Goal: Task Accomplishment & Management: Manage account settings

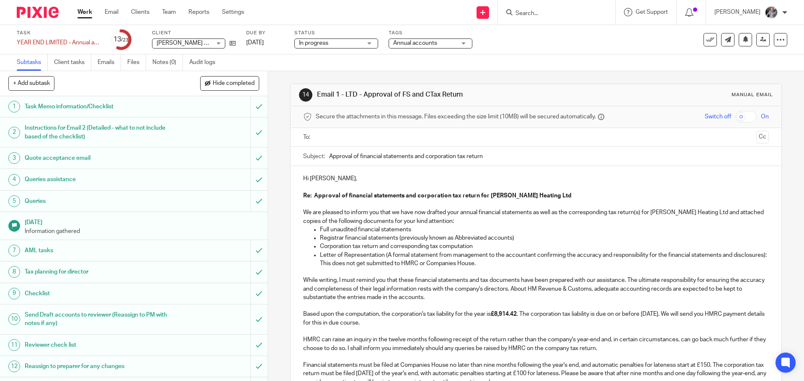
click at [365, 141] on input "text" at bounding box center [535, 138] width 434 height 10
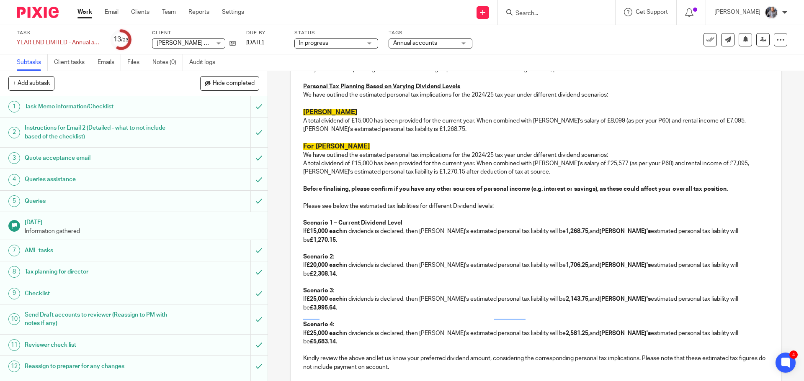
scroll to position [795, 0]
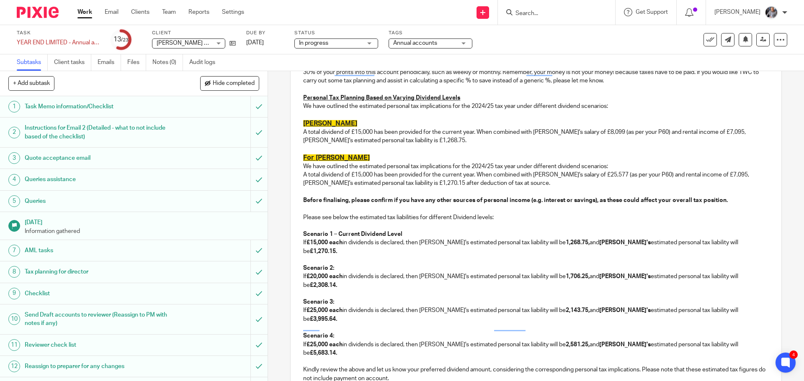
drag, startPoint x: 673, startPoint y: 196, endPoint x: 686, endPoint y: 196, distance: 13.0
click at [676, 196] on p "Before finalising, please confirm if you have any other sources of personal inc…" at bounding box center [535, 200] width 465 height 8
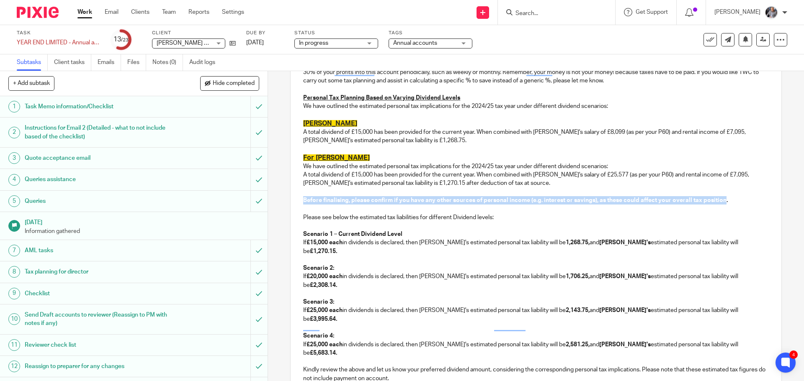
drag, startPoint x: 719, startPoint y: 193, endPoint x: 302, endPoint y: 189, distance: 417.3
click at [303, 198] on strong "Before finalising, please confirm if you have any other sources of personal inc…" at bounding box center [515, 201] width 424 height 6
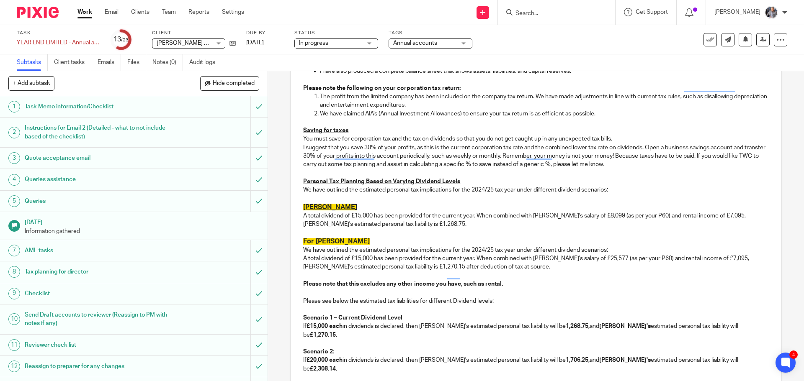
scroll to position [419, 0]
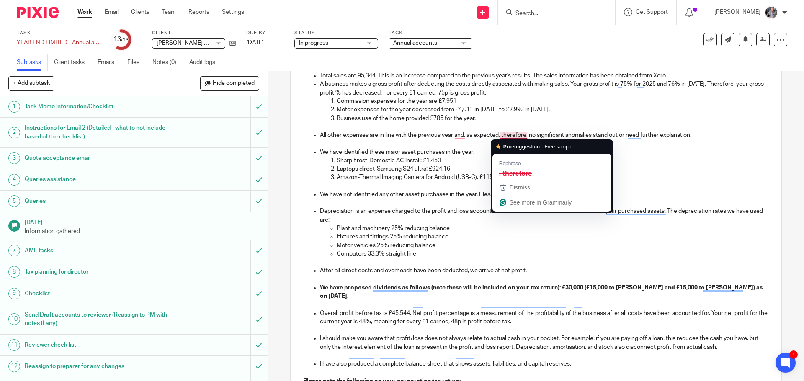
click at [502, 134] on p "All other expenses are in line with the previous year and, as expected, therefo…" at bounding box center [544, 135] width 448 height 8
click at [472, 144] on p "To enrich screen reader interactions, please activate Accessibility in Grammarl…" at bounding box center [544, 143] width 448 height 8
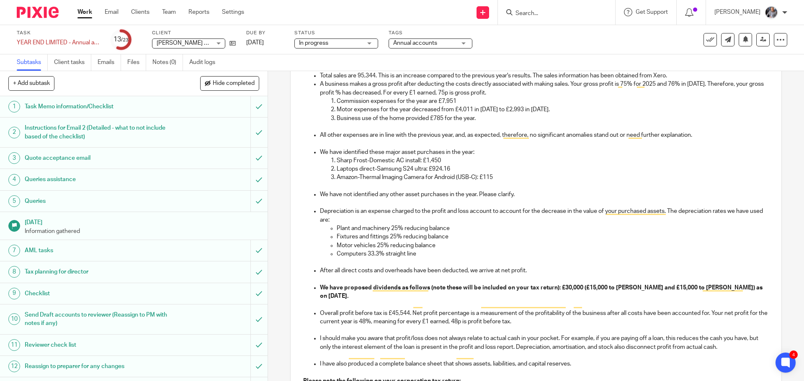
click at [520, 158] on p "Sharp Frost-Domestic AC install: £1,450" at bounding box center [551, 161] width 431 height 8
click at [505, 131] on p "All other expenses are in line with the previous year, and, as expected, theref…" at bounding box center [544, 135] width 448 height 8
click at [509, 136] on p "All other expenses are in line with the previous year, and, as expected, theref…" at bounding box center [544, 135] width 448 height 8
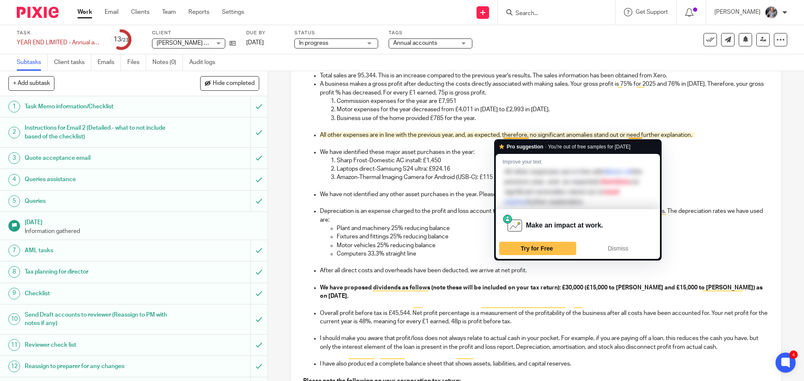
click at [704, 169] on p "Laptops direct-Samsung S24 ultra: £924.16" at bounding box center [551, 169] width 431 height 8
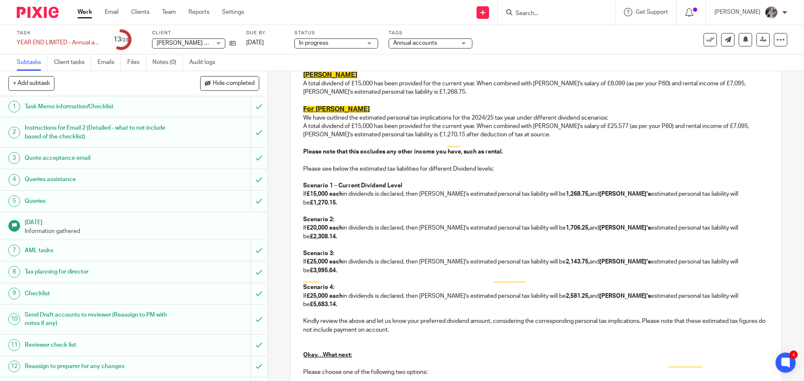
scroll to position [989, 0]
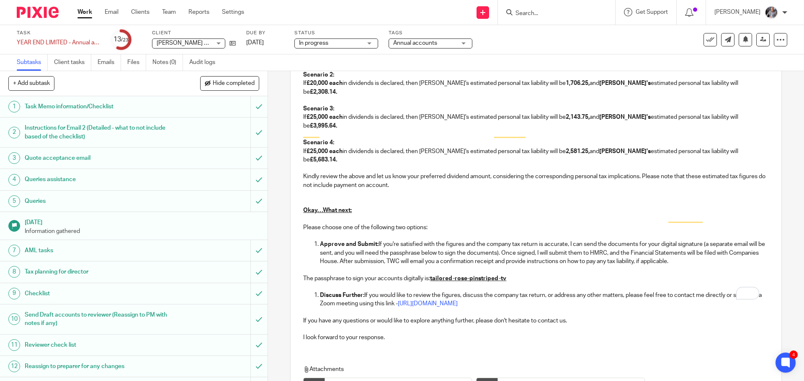
scroll to position [1088, 0]
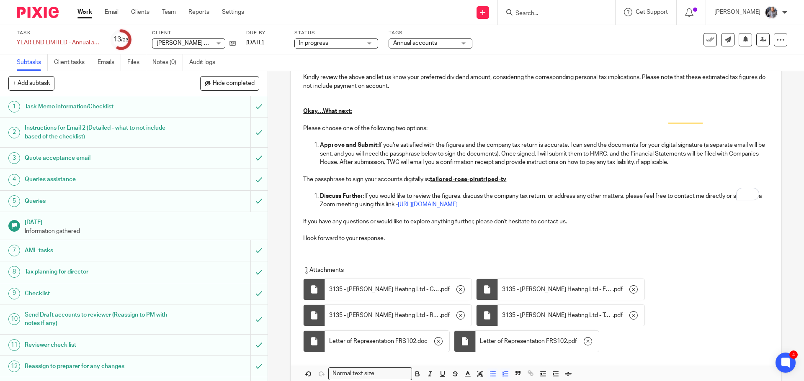
type input "Sent"
click at [547, 11] on div "Message sent." at bounding box center [598, 24] width 393 height 32
click at [531, 13] on div "Message sent." at bounding box center [598, 24] width 393 height 32
click at [535, 13] on input "Search" at bounding box center [551, 14] width 75 height 8
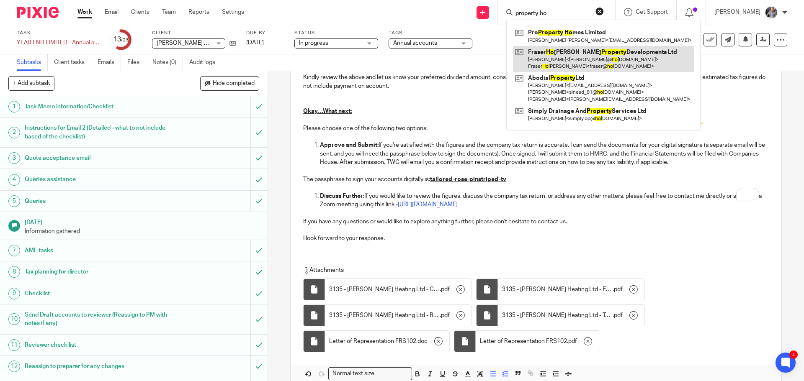
type input "property ho"
click at [568, 58] on link at bounding box center [603, 59] width 181 height 26
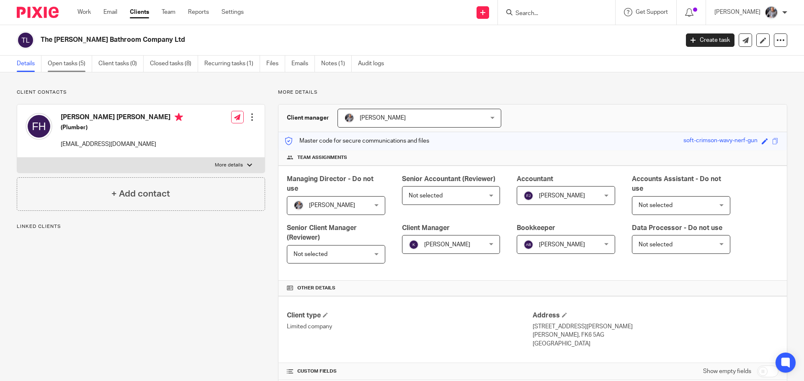
click at [72, 66] on link "Open tasks (5)" at bounding box center [70, 64] width 44 height 16
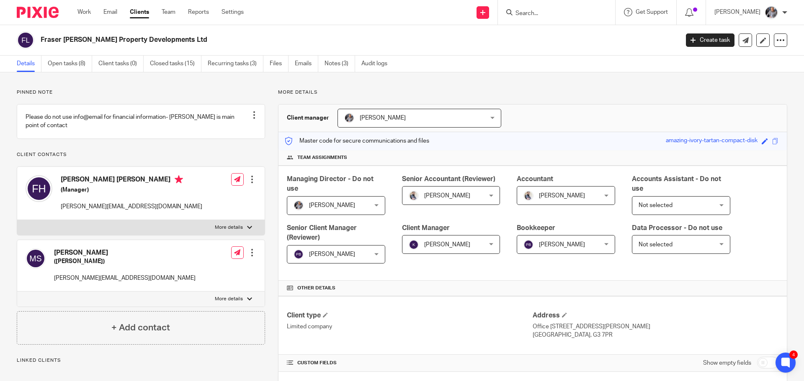
click at [545, 10] on input "Search" at bounding box center [551, 14] width 75 height 8
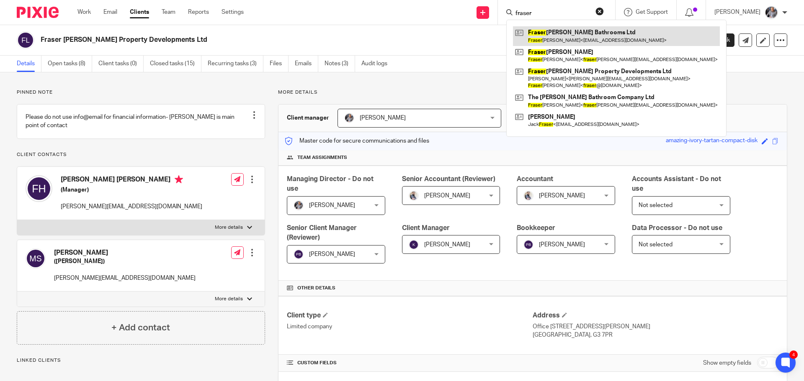
type input "fraser"
click at [567, 39] on link at bounding box center [616, 35] width 207 height 19
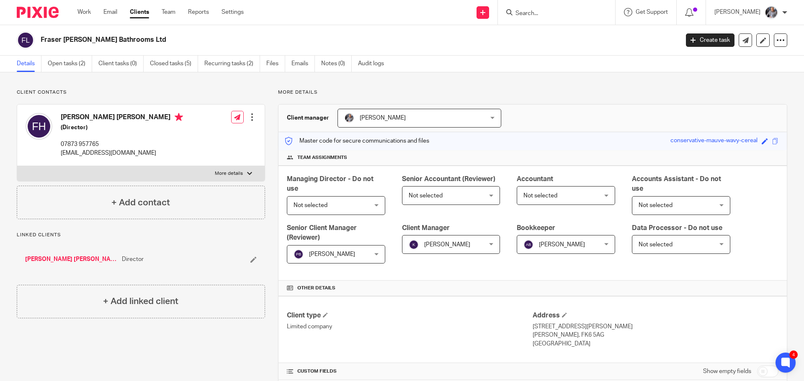
drag, startPoint x: 120, startPoint y: 40, endPoint x: 42, endPoint y: 40, distance: 78.3
click at [42, 40] on h2 "Fraser [PERSON_NAME] Bathrooms Ltd" at bounding box center [294, 40] width 506 height 9
copy h2 "Fraser Hoehle Bathrooms"
click at [164, 63] on link "Closed tasks (5)" at bounding box center [174, 64] width 48 height 16
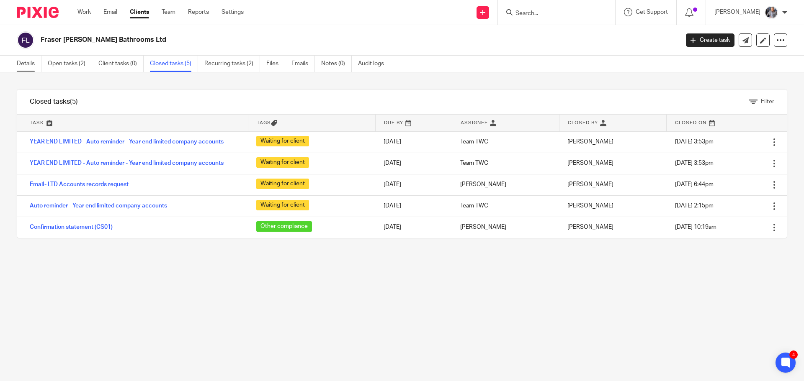
click at [23, 62] on link "Details" at bounding box center [29, 64] width 25 height 16
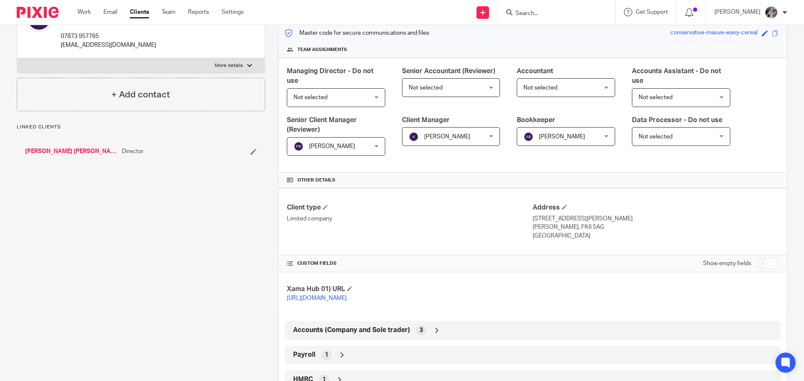
scroll to position [189, 0]
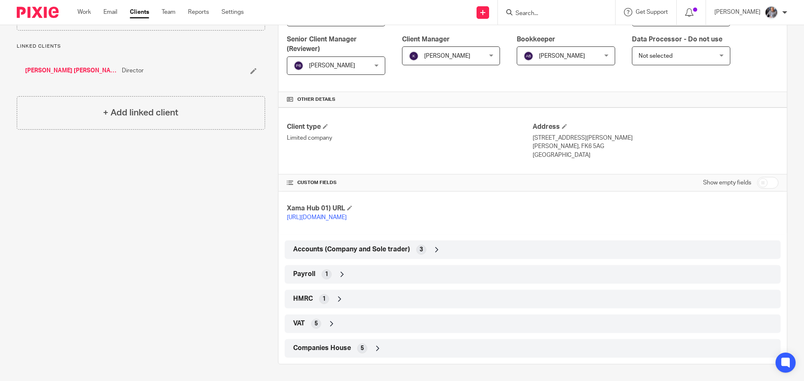
click at [305, 344] on div "Companies House 5" at bounding box center [532, 349] width 483 height 14
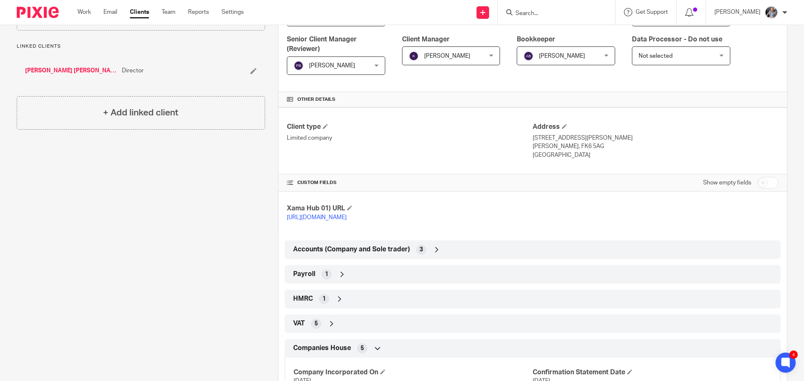
scroll to position [288, 0]
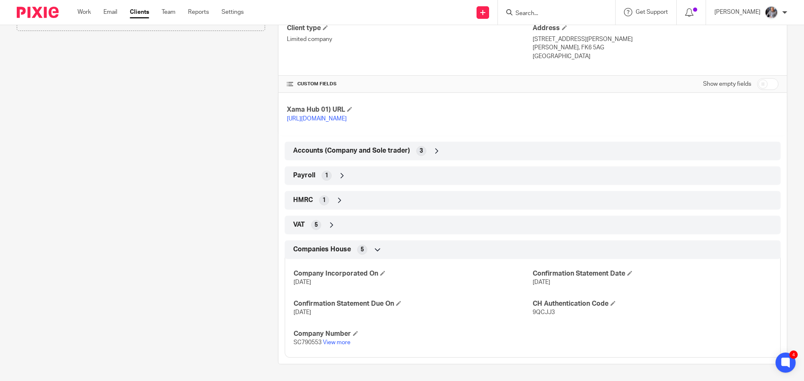
click at [549, 314] on span "9QCJJ3" at bounding box center [543, 313] width 22 height 6
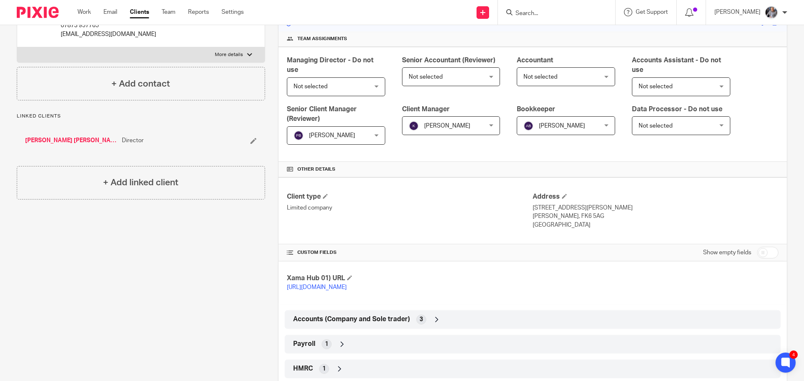
scroll to position [0, 0]
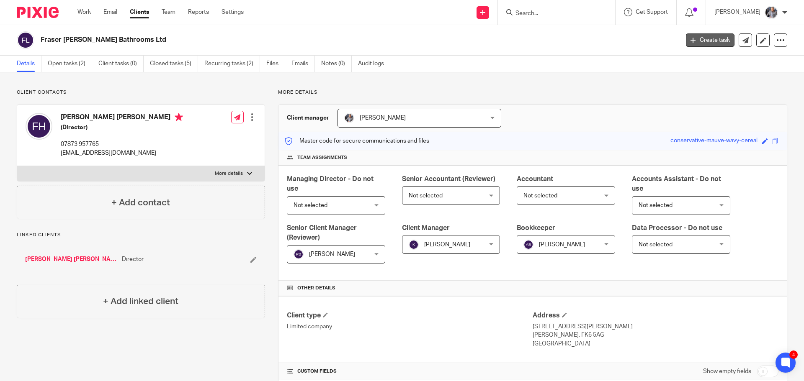
drag, startPoint x: 714, startPoint y: 37, endPoint x: 689, endPoint y: 51, distance: 28.3
click at [713, 37] on link "Create task" at bounding box center [710, 39] width 49 height 13
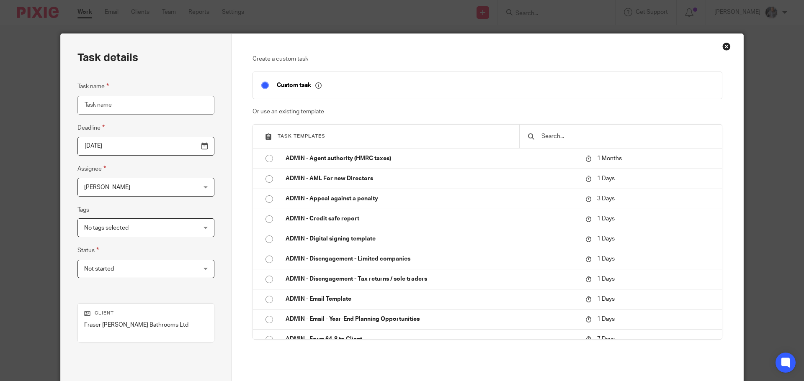
click at [545, 139] on input "text" at bounding box center [626, 136] width 173 height 9
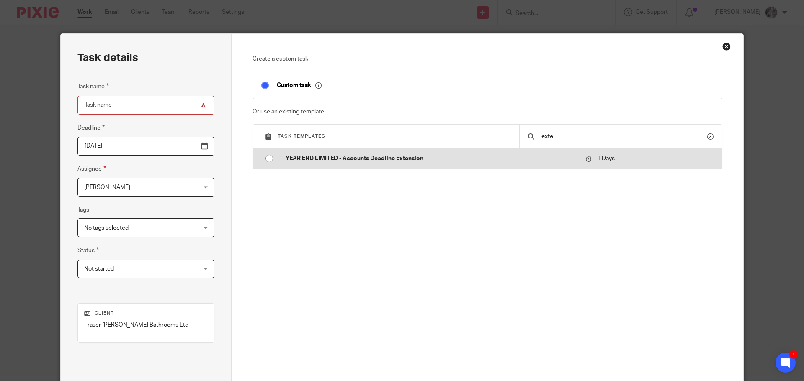
type input "exte"
click at [380, 159] on p "YEAR END LIMITED - Accounts Deadline Extension" at bounding box center [430, 158] width 291 height 8
type input "2025-08-22"
type input "YEAR END LIMITED - Accounts Deadline Extension"
checkbox input "false"
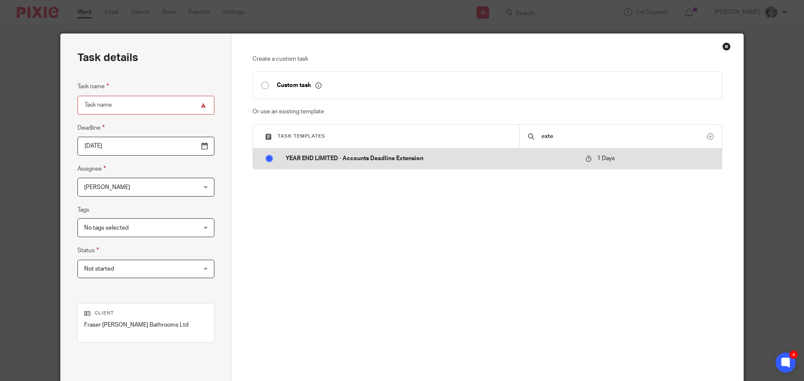
radio input "true"
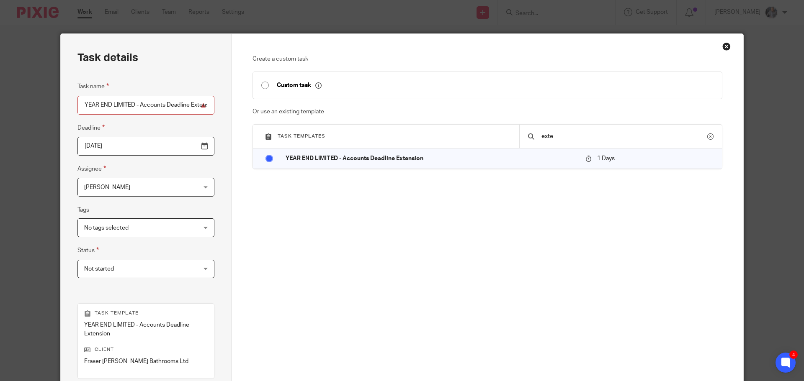
scroll to position [122, 0]
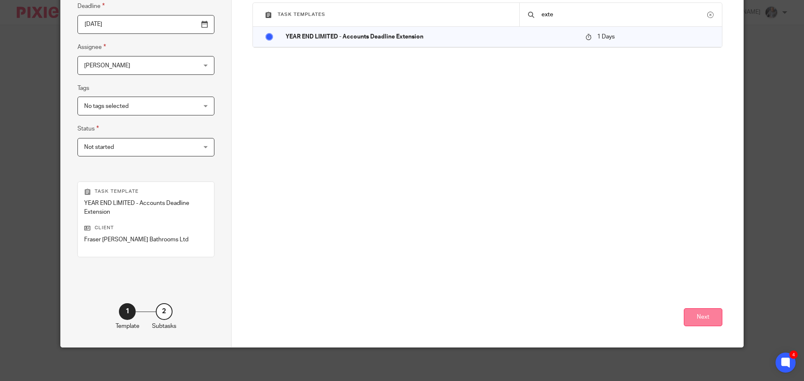
click at [693, 317] on button "Next" at bounding box center [702, 317] width 39 height 18
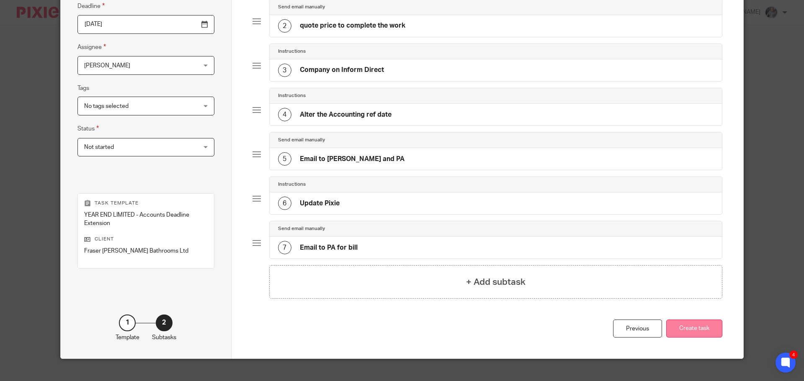
click at [678, 327] on button "Create task" at bounding box center [694, 329] width 56 height 18
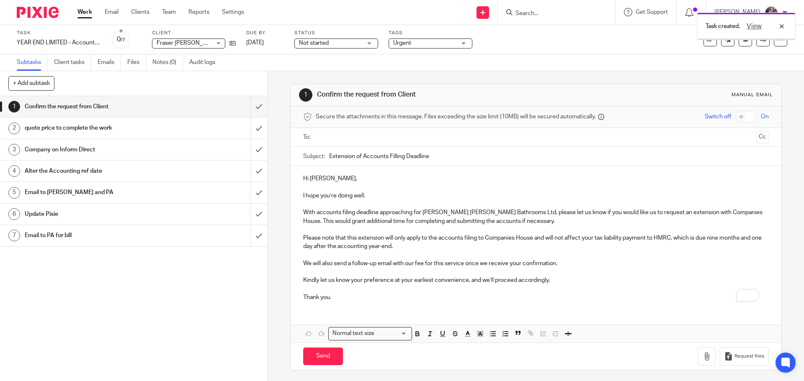
click at [354, 139] on input "text" at bounding box center [535, 138] width 434 height 10
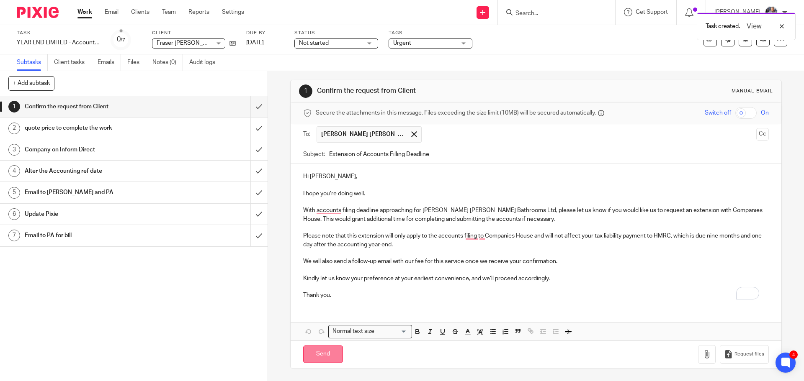
click at [326, 358] on input "Send" at bounding box center [323, 355] width 40 height 18
type input "Sent"
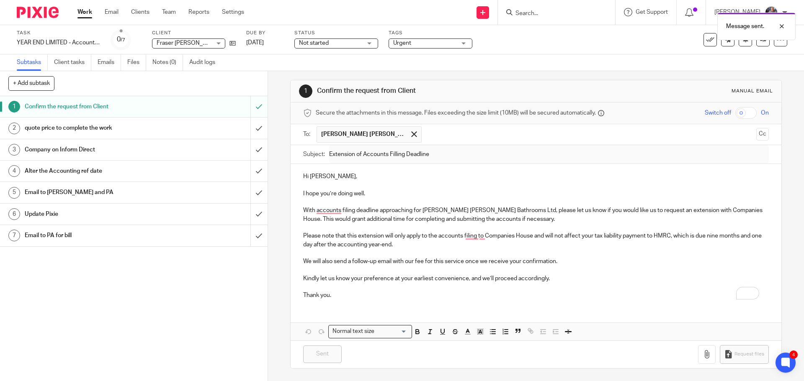
click at [86, 128] on h1 "quote price to complete the work" at bounding box center [97, 128] width 145 height 13
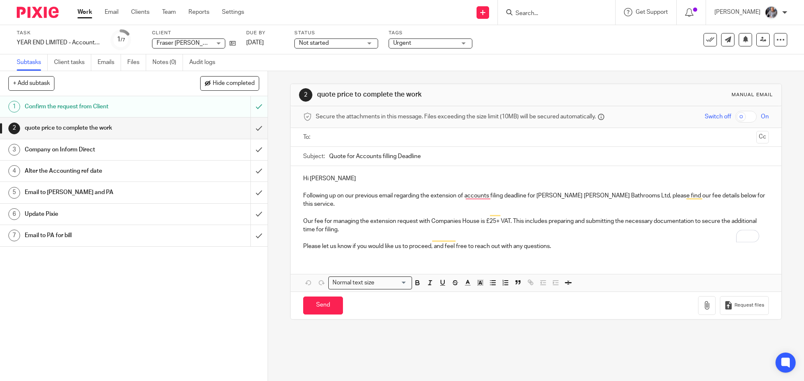
click at [349, 131] on ul at bounding box center [535, 138] width 439 height 14
click at [350, 141] on input "text" at bounding box center [535, 138] width 434 height 10
click at [318, 302] on input "Send" at bounding box center [323, 307] width 40 height 18
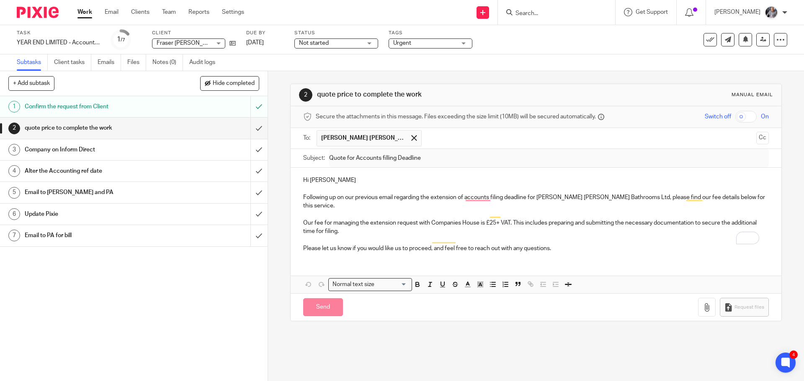
type input "Sent"
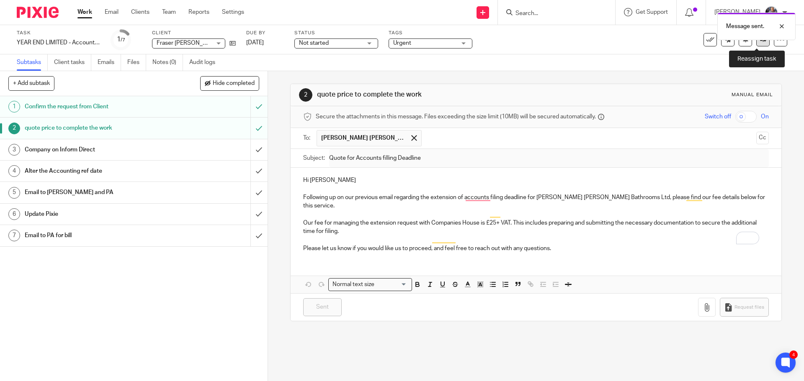
click at [758, 45] on link at bounding box center [762, 39] width 13 height 13
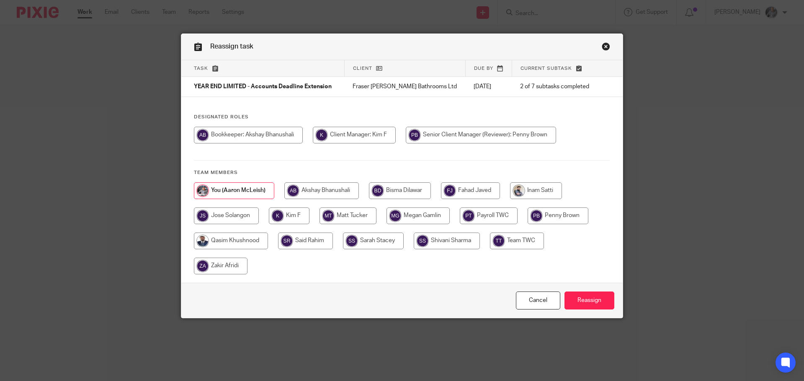
click at [233, 238] on input "radio" at bounding box center [231, 241] width 74 height 17
radio input "true"
click at [588, 298] on input "Reassign" at bounding box center [589, 301] width 50 height 18
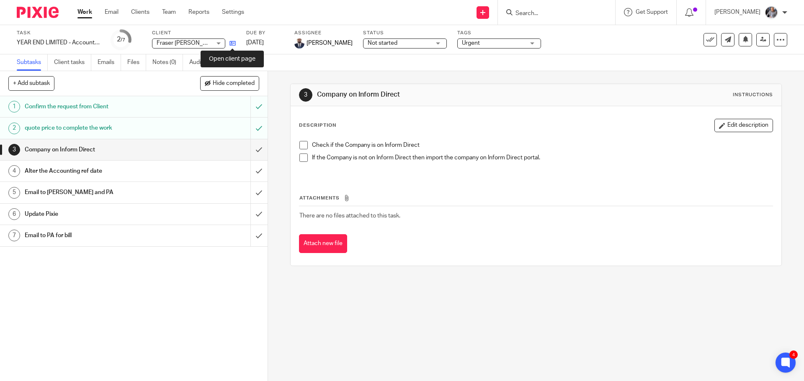
click at [232, 46] on icon at bounding box center [232, 43] width 6 height 6
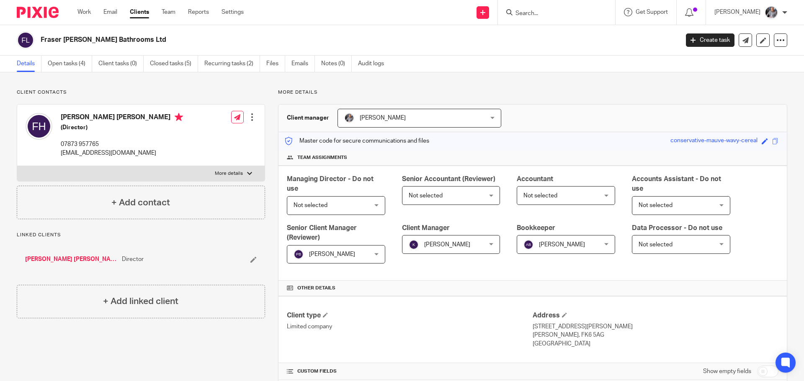
click at [533, 15] on input "Search" at bounding box center [551, 14] width 75 height 8
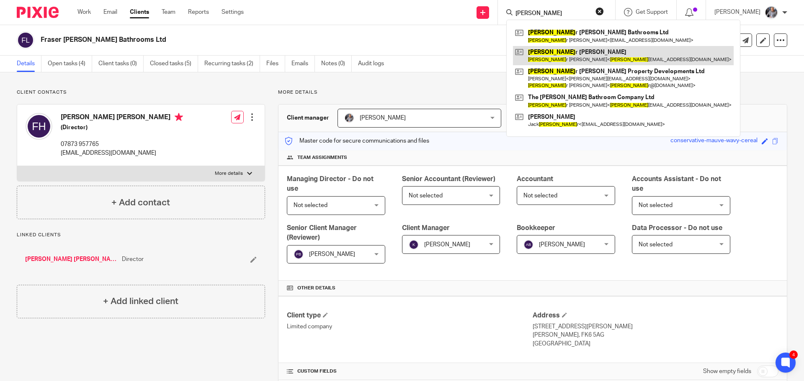
type input "[PERSON_NAME]"
click at [572, 53] on link at bounding box center [623, 55] width 221 height 19
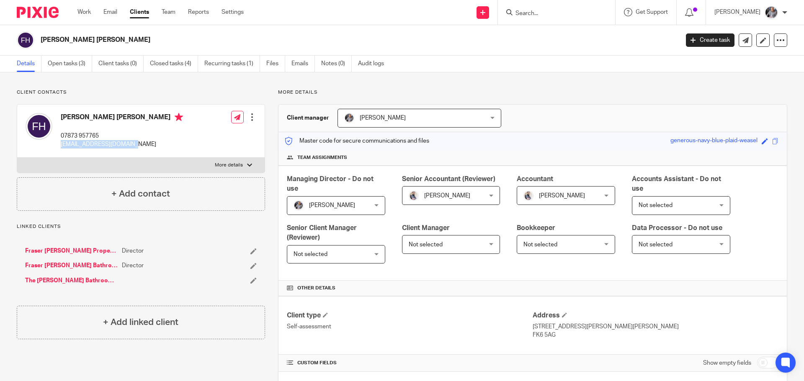
drag, startPoint x: 130, startPoint y: 143, endPoint x: 60, endPoint y: 143, distance: 69.9
click at [60, 143] on div "Fraser Hoehle 07873 957765 fraserhoehle@icloud.com Edit contact Create client f…" at bounding box center [140, 131] width 247 height 53
copy p "fraserhoehle@icloud.com"
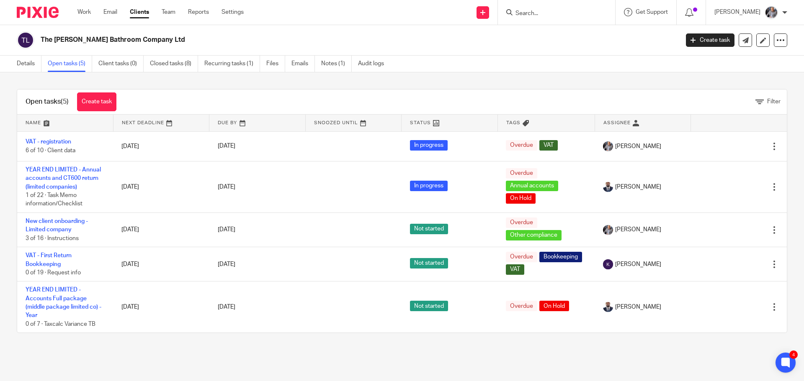
click at [532, 4] on div at bounding box center [556, 12] width 117 height 25
click at [534, 10] on input "Search" at bounding box center [551, 14] width 75 height 8
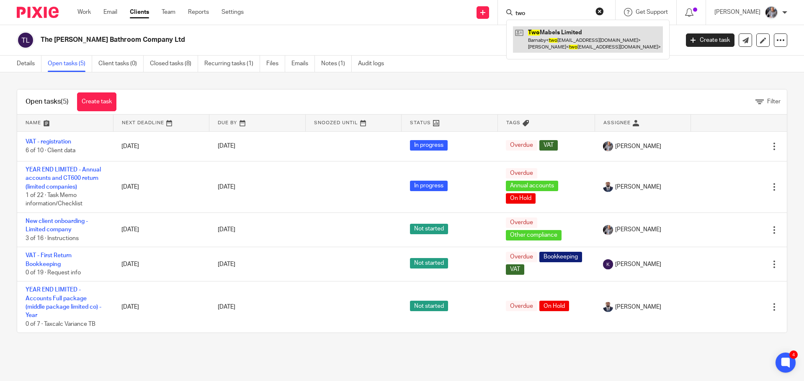
type input "two"
click at [560, 31] on link at bounding box center [588, 39] width 150 height 26
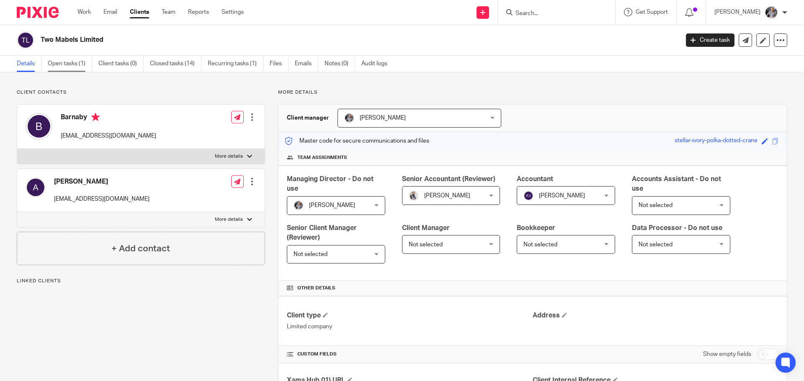
click at [74, 67] on link "Open tasks (1)" at bounding box center [70, 64] width 44 height 16
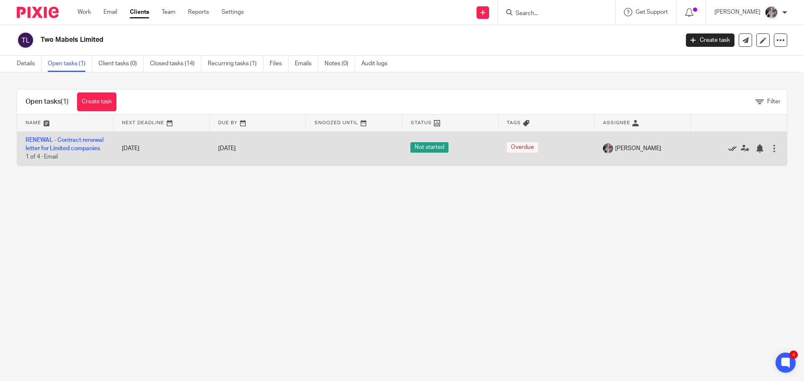
click at [728, 152] on icon at bounding box center [732, 148] width 8 height 8
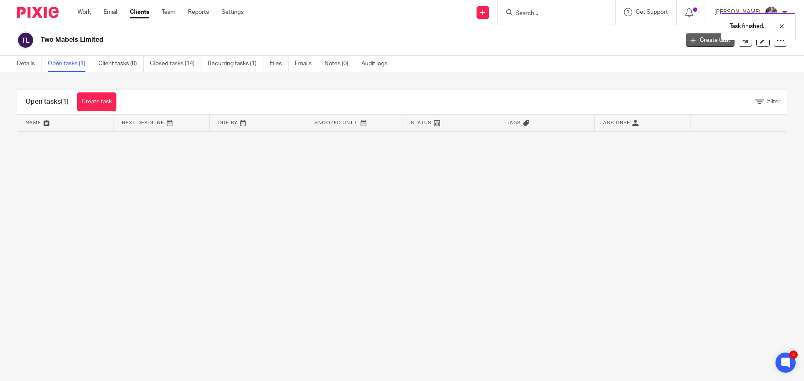
click at [702, 45] on link "Create task" at bounding box center [710, 39] width 49 height 13
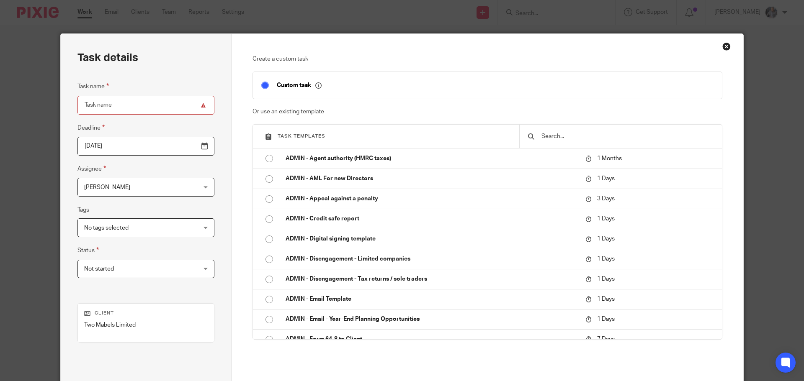
click at [559, 133] on input "text" at bounding box center [626, 136] width 173 height 9
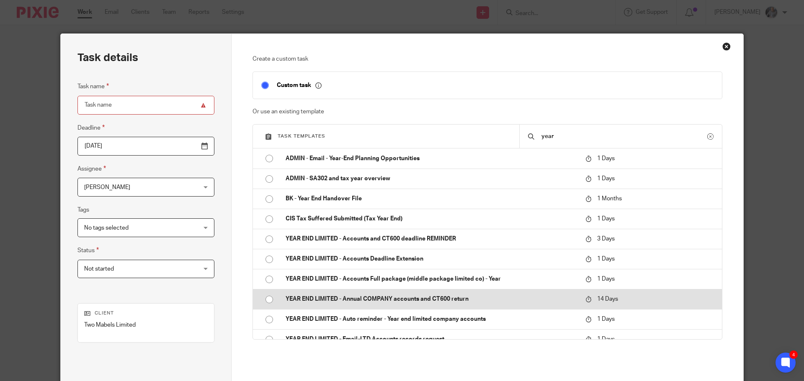
type input "year"
click at [387, 300] on p "YEAR END LIMITED - Annual COMPANY accounts and CT600 return" at bounding box center [430, 299] width 291 height 8
type input "[DATE]"
type input "YEAR END LIMITED - Annual COMPANY accounts and CT600 return"
checkbox input "false"
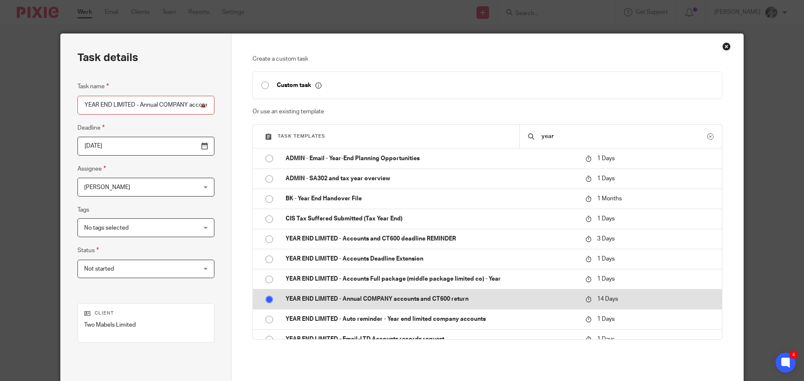
radio input "true"
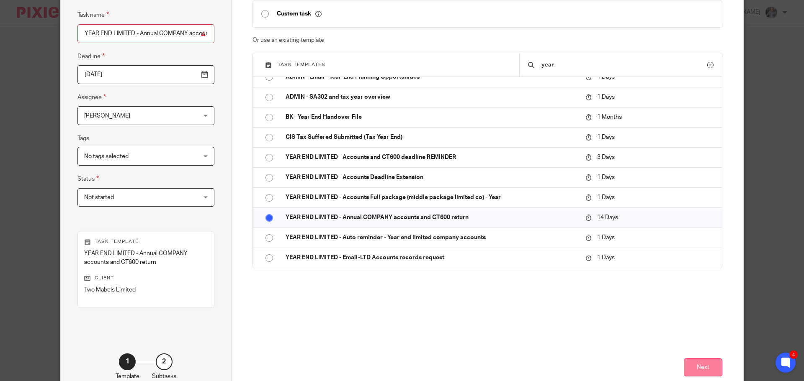
scroll to position [122, 0]
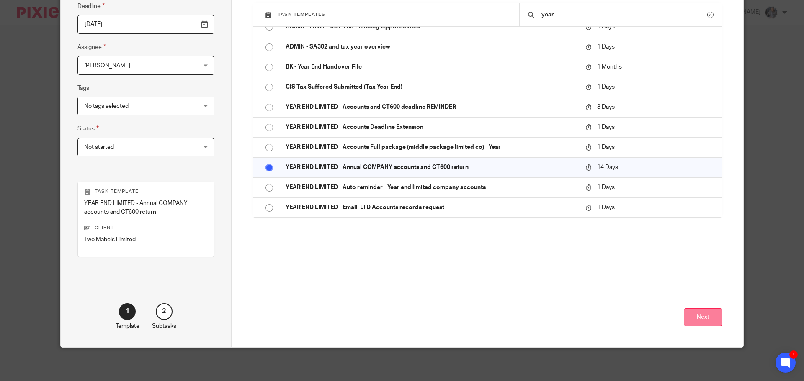
click at [703, 318] on button "Next" at bounding box center [702, 317] width 39 height 18
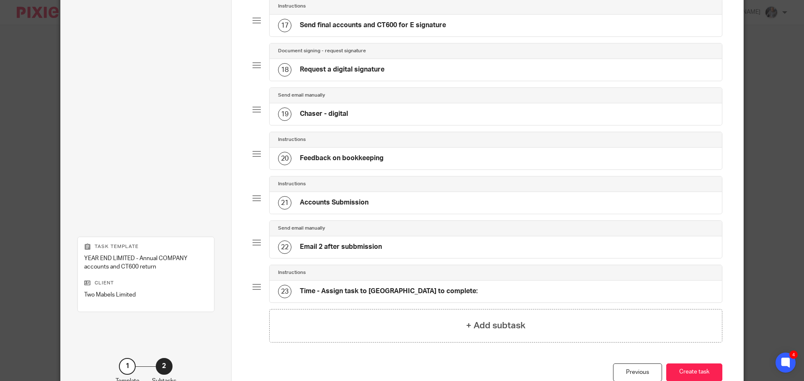
scroll to position [837, 0]
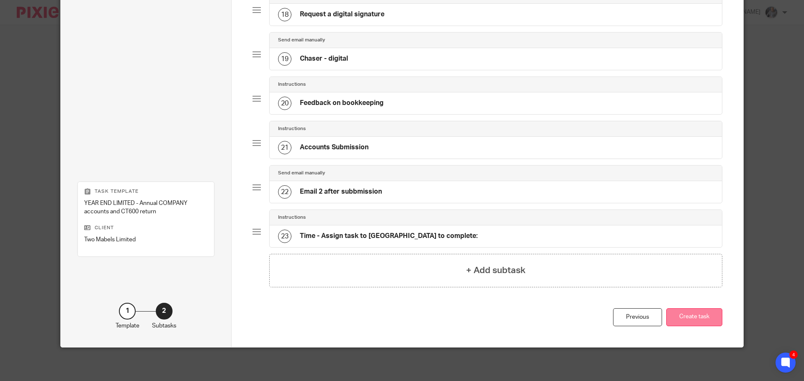
click at [700, 319] on button "Create task" at bounding box center [694, 317] width 56 height 18
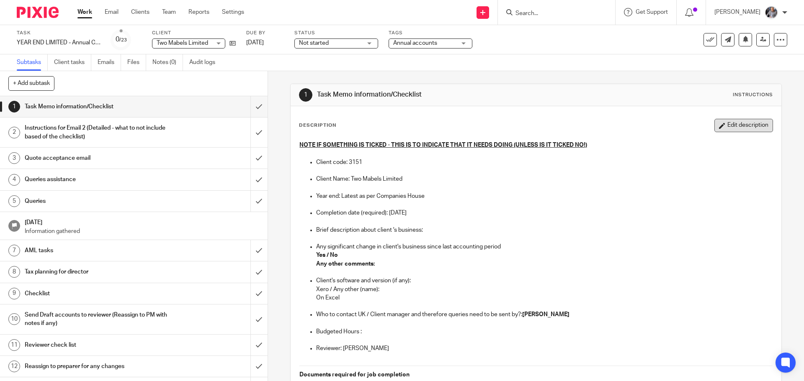
click at [717, 127] on button "Edit description" at bounding box center [743, 125] width 59 height 13
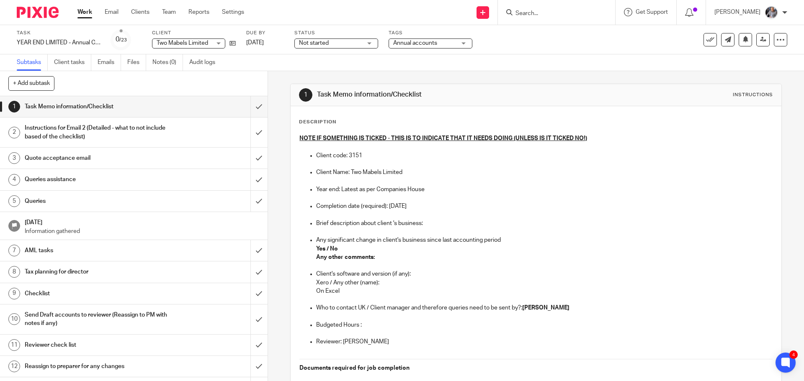
click at [327, 248] on strong "Yes / No" at bounding box center [327, 249] width 22 height 6
drag, startPoint x: 384, startPoint y: 282, endPoint x: 311, endPoint y: 279, distance: 73.7
click at [311, 279] on ul "Client's software and version (if any): Xero / Any other (name): On Excel Who t…" at bounding box center [535, 312] width 473 height 85
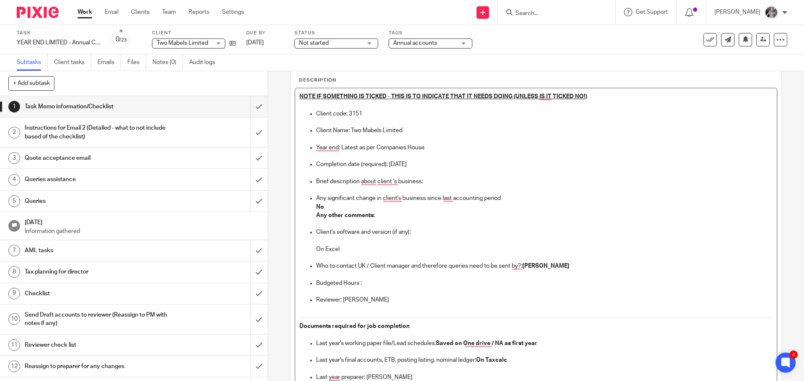
click at [374, 282] on p "Budgeted Hours :" at bounding box center [544, 283] width 456 height 8
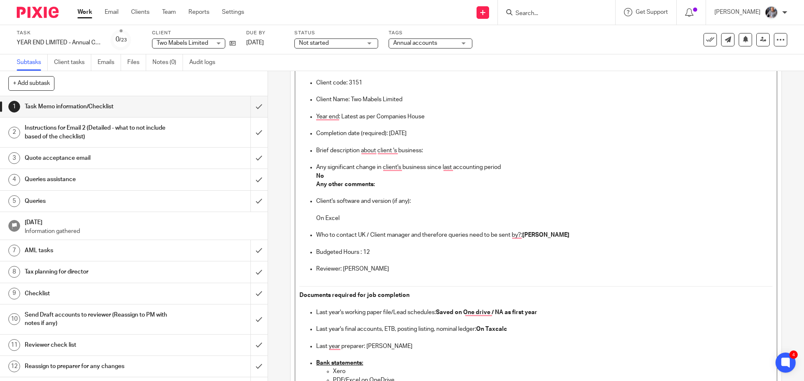
scroll to position [126, 0]
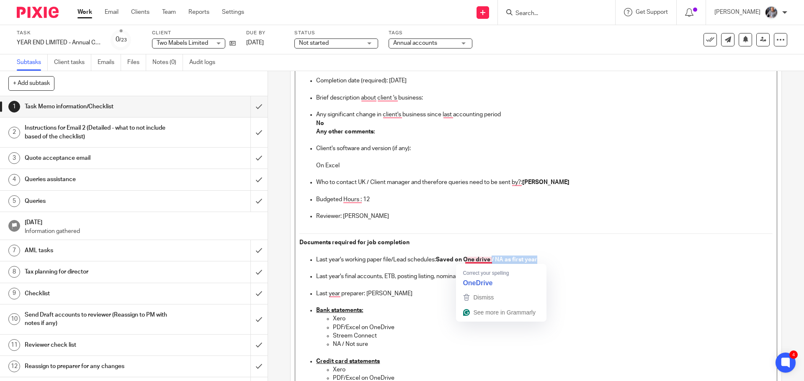
drag, startPoint x: 491, startPoint y: 258, endPoint x: 550, endPoint y: 256, distance: 58.2
click at [550, 256] on p "Last year's working paper file/Lead schedules: Saved on One drive / NA as first…" at bounding box center [544, 260] width 456 height 8
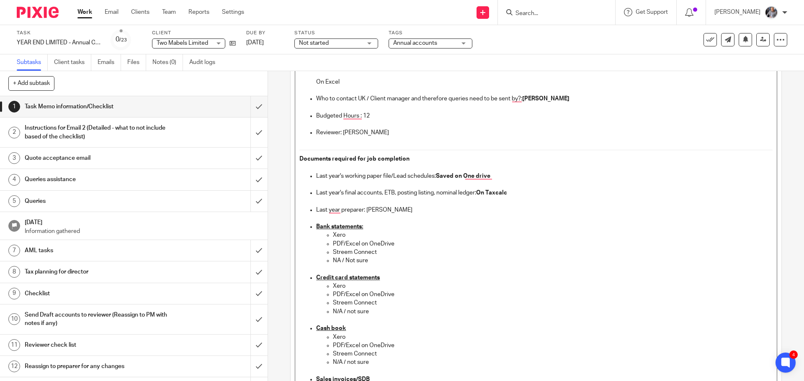
scroll to position [251, 0]
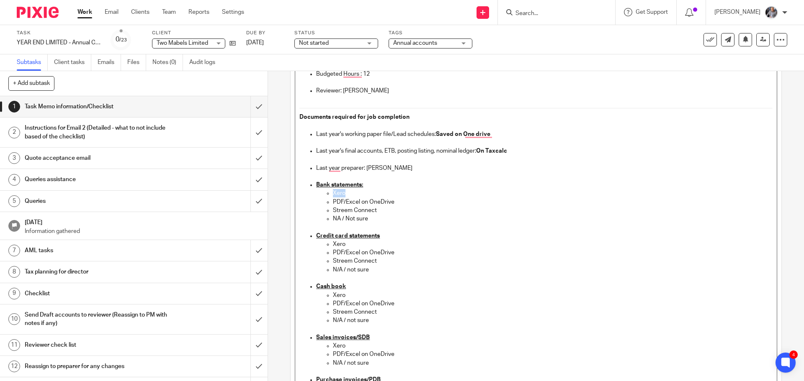
drag, startPoint x: 361, startPoint y: 194, endPoint x: 327, endPoint y: 192, distance: 34.0
click at [327, 192] on ul "Xero PDF/Excel on OneDrive Streem Connect NA / Not sure" at bounding box center [544, 206] width 456 height 34
drag, startPoint x: 370, startPoint y: 219, endPoint x: 324, endPoint y: 213, distance: 45.6
click at [324, 213] on ul "PDF/Excel on OneDrive Streem Connect NA / Not sure" at bounding box center [544, 206] width 456 height 34
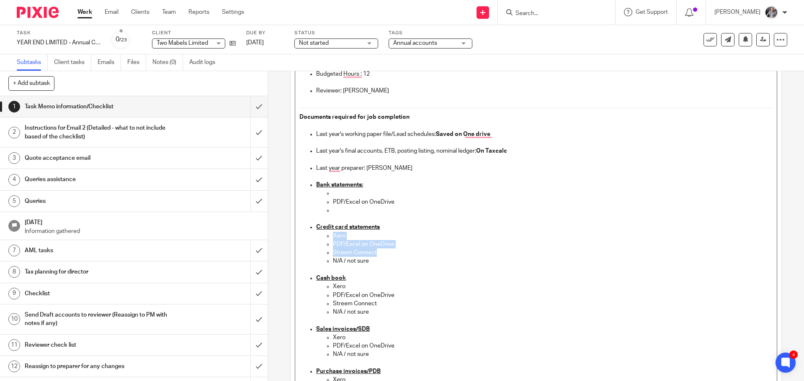
drag, startPoint x: 376, startPoint y: 254, endPoint x: 324, endPoint y: 236, distance: 55.2
click at [324, 236] on ul "Xero PDF/Excel on OneDrive Streem Connect N/A / not sure" at bounding box center [544, 253] width 456 height 42
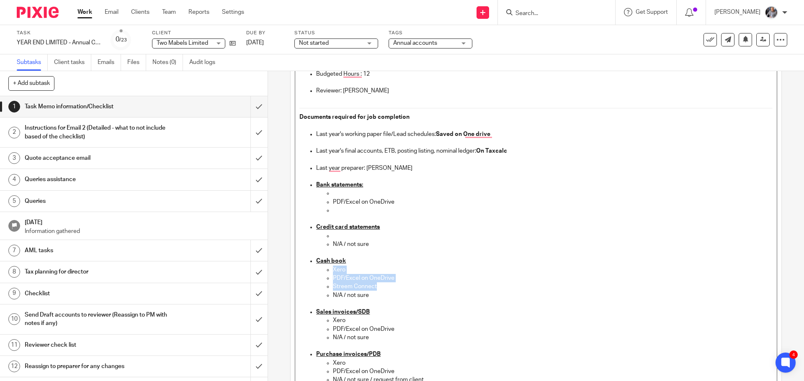
drag, startPoint x: 370, startPoint y: 283, endPoint x: 330, endPoint y: 268, distance: 42.9
click at [330, 268] on ul "Xero PDF/Excel on OneDrive Streem Connect N/A / not sure" at bounding box center [544, 287] width 456 height 42
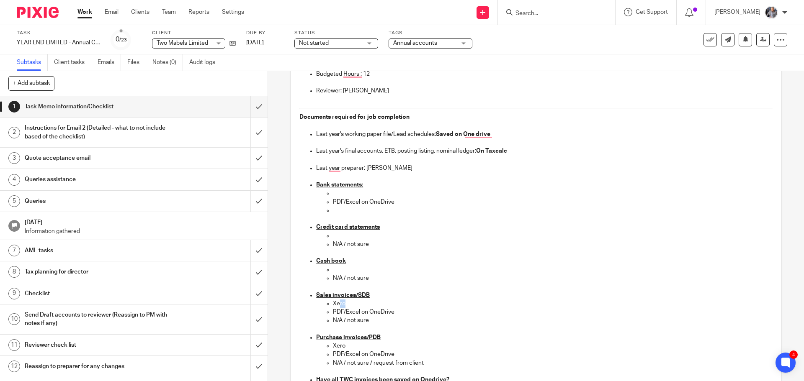
drag, startPoint x: 367, startPoint y: 303, endPoint x: 336, endPoint y: 300, distance: 31.2
click at [336, 300] on p "Xero" at bounding box center [552, 304] width 439 height 8
click at [400, 310] on p "PDF/Excel on OneDrive" at bounding box center [552, 312] width 439 height 8
drag, startPoint x: 400, startPoint y: 310, endPoint x: 333, endPoint y: 301, distance: 67.5
click at [333, 301] on ul "Xero PDF/Excel on OneDrive N/A / not sure" at bounding box center [544, 313] width 456 height 26
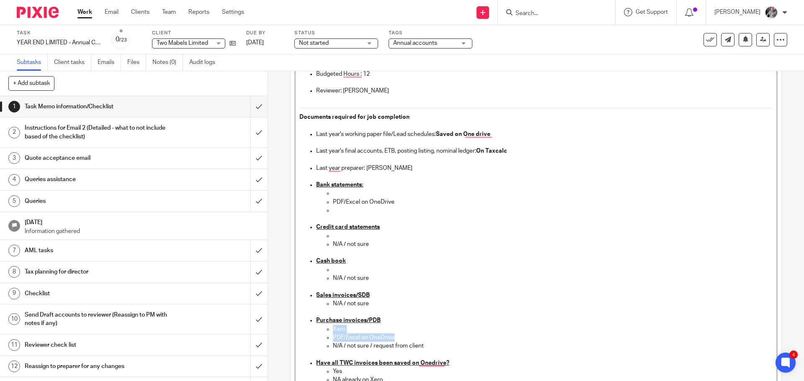
drag, startPoint x: 393, startPoint y: 337, endPoint x: 329, endPoint y: 327, distance: 64.1
click at [329, 327] on ul "Xero PDF/Excel on OneDrive N/A / not sure / request from client" at bounding box center [544, 342] width 456 height 34
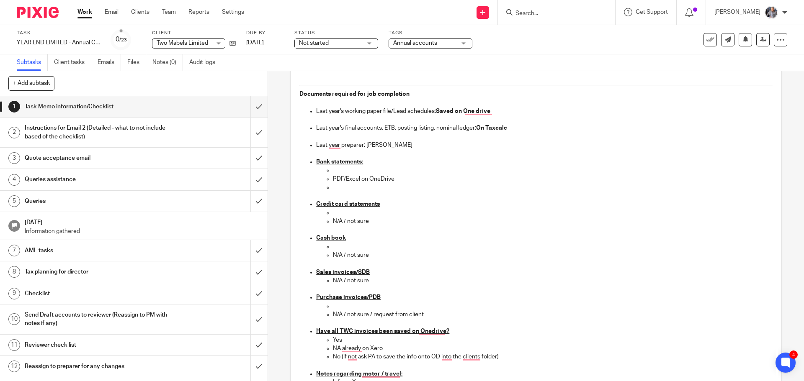
scroll to position [293, 0]
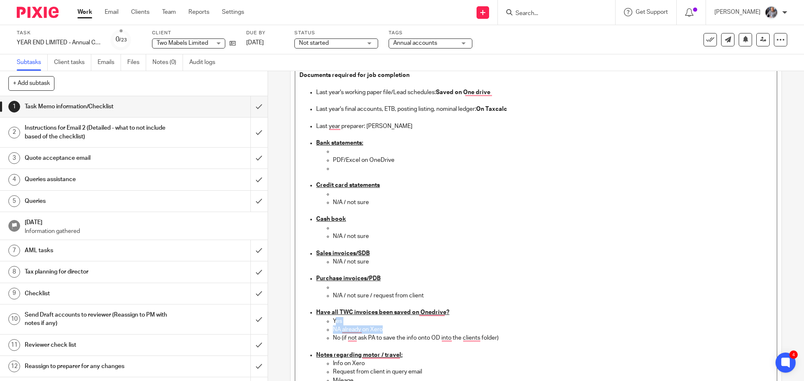
drag, startPoint x: 381, startPoint y: 329, endPoint x: 332, endPoint y: 319, distance: 49.9
click at [332, 319] on ul "Yes NA already on Xero No (if not ask PA to save the info onto OD into the clie…" at bounding box center [544, 334] width 456 height 34
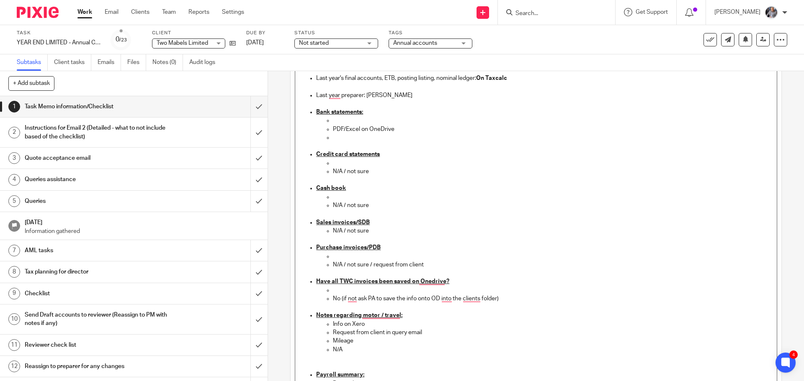
scroll to position [335, 0]
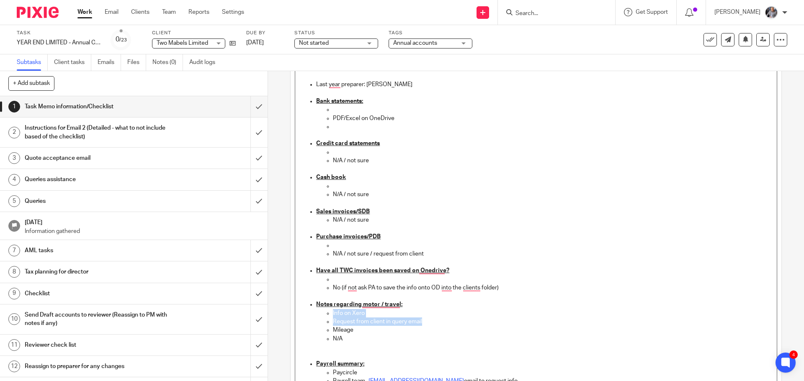
drag, startPoint x: 423, startPoint y: 323, endPoint x: 329, endPoint y: 315, distance: 93.7
click at [329, 315] on ul "Info on Xero Request from client in query email Mileage N/A" at bounding box center [544, 334] width 456 height 51
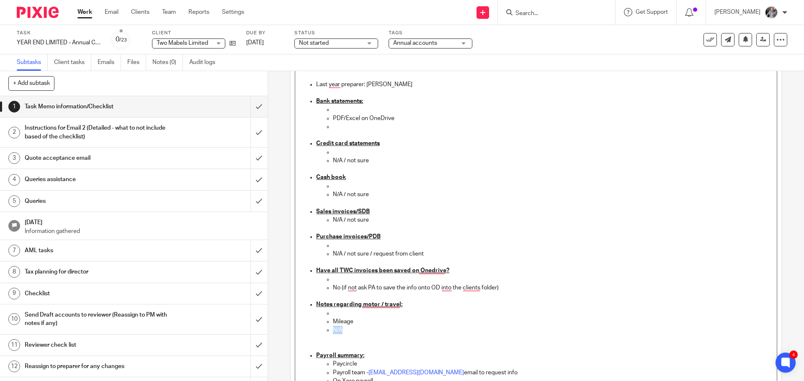
drag, startPoint x: 343, startPoint y: 331, endPoint x: 329, endPoint y: 331, distance: 13.4
click at [329, 331] on ul "Mileage N/A" at bounding box center [544, 330] width 456 height 42
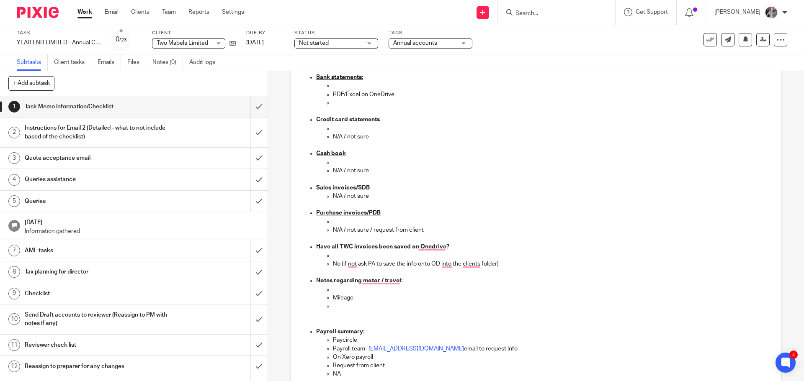
scroll to position [377, 0]
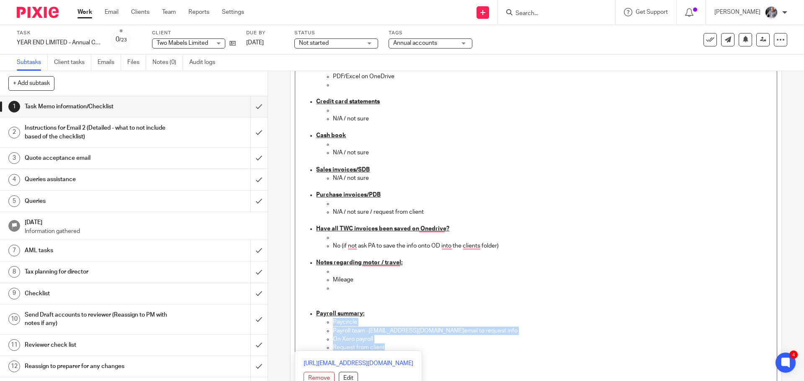
drag, startPoint x: 387, startPoint y: 346, endPoint x: 329, endPoint y: 325, distance: 61.2
click at [329, 325] on ul "Paycircle Payroll team - payroll@togetherwecount.co.uk email to request info On…" at bounding box center [544, 339] width 456 height 42
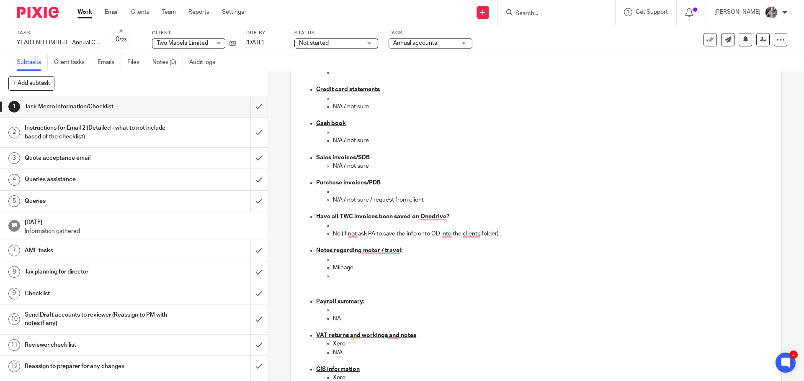
scroll to position [419, 0]
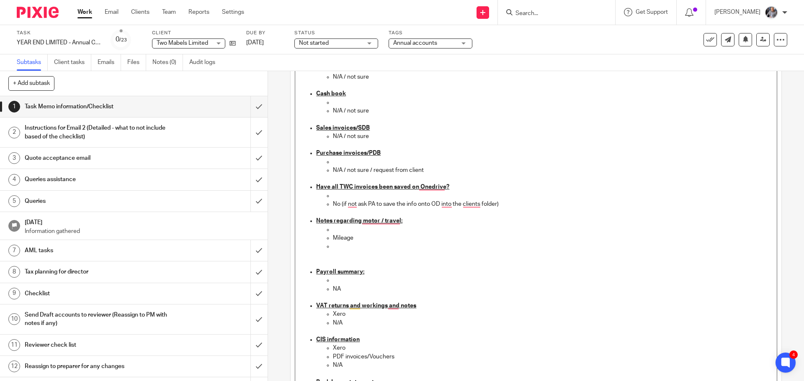
click at [350, 313] on p "Xero" at bounding box center [552, 314] width 439 height 8
drag, startPoint x: 395, startPoint y: 357, endPoint x: 334, endPoint y: 350, distance: 61.4
click at [334, 350] on ul "Xero PDF invoices/Vouchers N/A" at bounding box center [544, 361] width 456 height 34
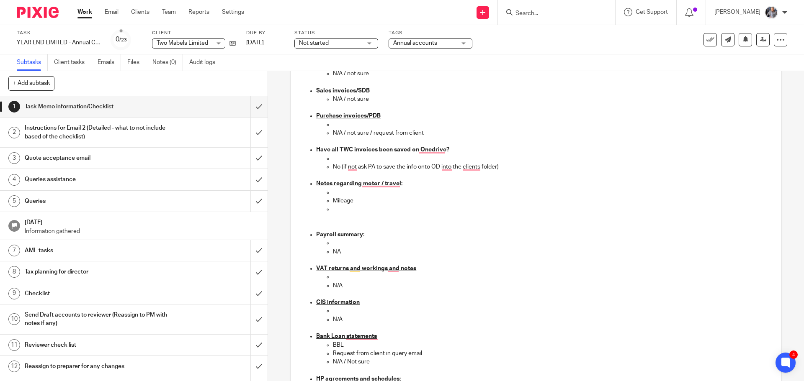
scroll to position [502, 0]
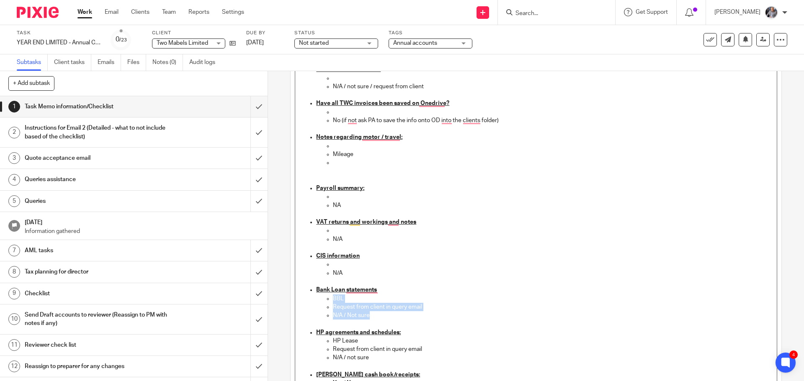
drag, startPoint x: 366, startPoint y: 316, endPoint x: 332, endPoint y: 302, distance: 36.6
click at [332, 302] on ul "BBL Request from client in query email N/A / Not sure" at bounding box center [544, 308] width 456 height 26
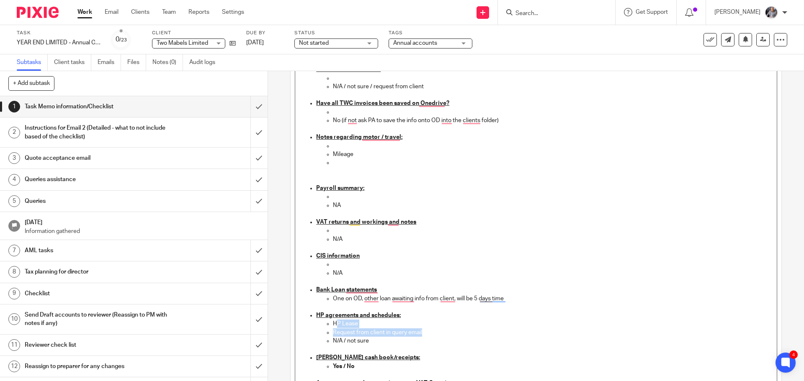
drag, startPoint x: 424, startPoint y: 331, endPoint x: 334, endPoint y: 324, distance: 89.9
click at [334, 324] on ul "HP Lease Request from client in query email N/A / not sure" at bounding box center [544, 337] width 456 height 34
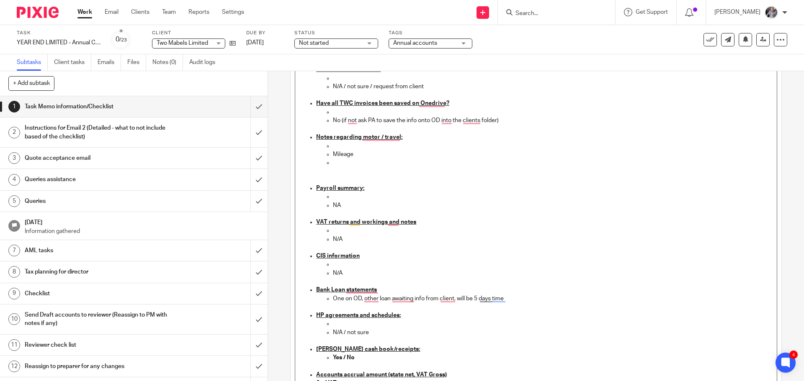
click at [344, 356] on strong "Yes / No" at bounding box center [344, 358] width 22 height 6
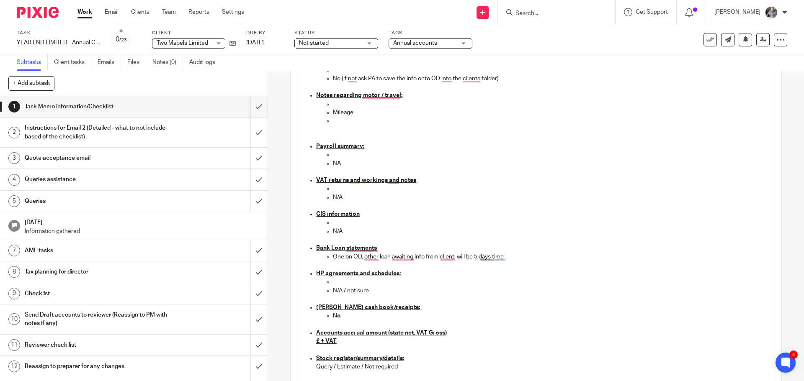
click at [318, 340] on u "£ + VAT" at bounding box center [326, 342] width 21 height 6
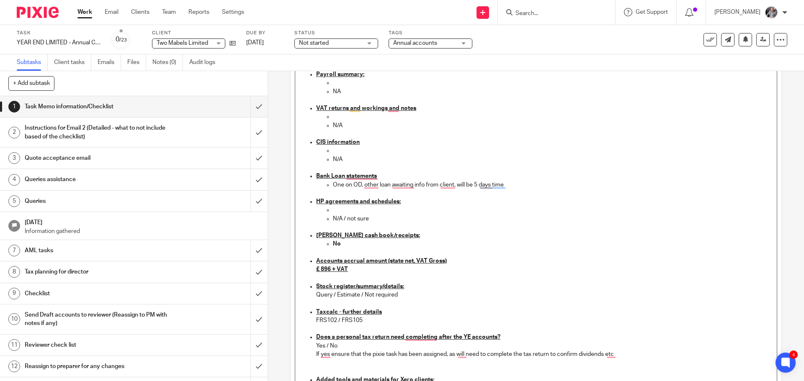
scroll to position [628, 0]
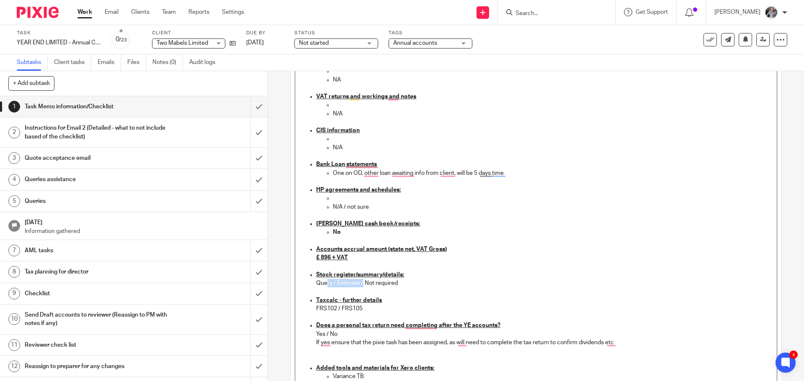
drag, startPoint x: 360, startPoint y: 283, endPoint x: 324, endPoint y: 282, distance: 36.0
click at [324, 282] on p "Query / Estimate / Not required" at bounding box center [544, 283] width 456 height 8
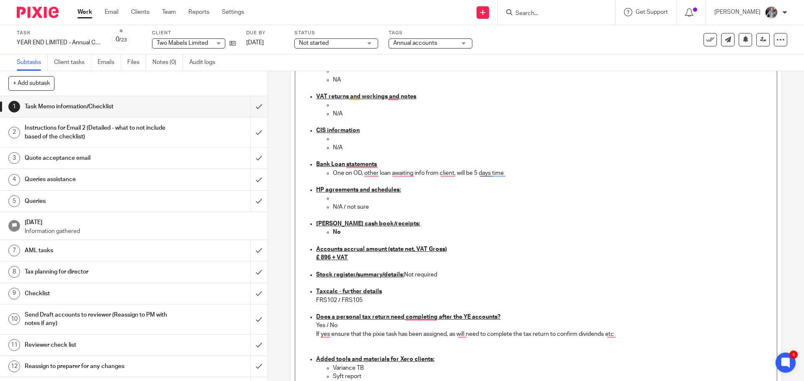
click at [367, 298] on p "FRS102 / FRS105" at bounding box center [544, 300] width 456 height 8
click at [326, 325] on p "Yes / No" at bounding box center [544, 325] width 456 height 8
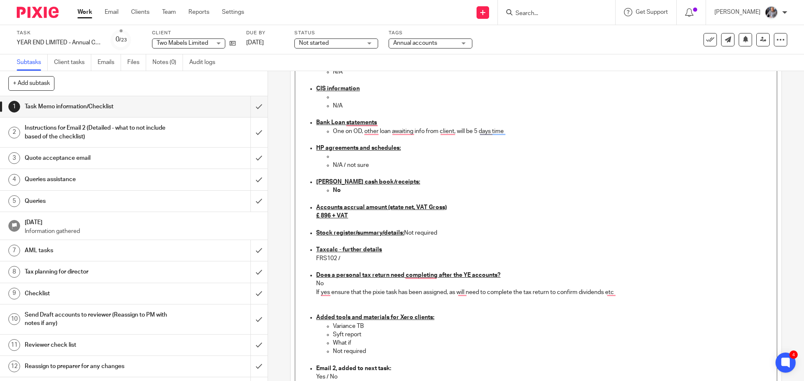
scroll to position [670, 0]
drag, startPoint x: 344, startPoint y: 285, endPoint x: 652, endPoint y: 296, distance: 307.8
click at [652, 296] on li "Does a personal tax return need completing after the YE accounts? No If yes ens…" at bounding box center [544, 292] width 456 height 42
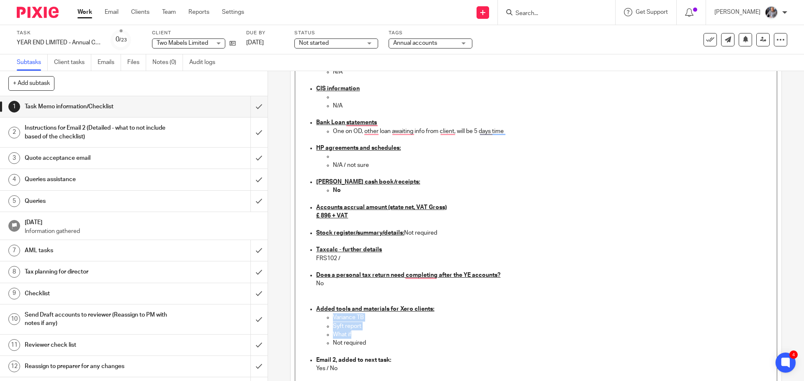
drag, startPoint x: 352, startPoint y: 336, endPoint x: 332, endPoint y: 319, distance: 25.9
click at [332, 319] on ul "Variance TB Syft report What if Not required" at bounding box center [544, 330] width 456 height 34
click at [326, 350] on p "Yes / No" at bounding box center [544, 351] width 456 height 8
click at [344, 350] on p "Yes / No" at bounding box center [544, 351] width 456 height 8
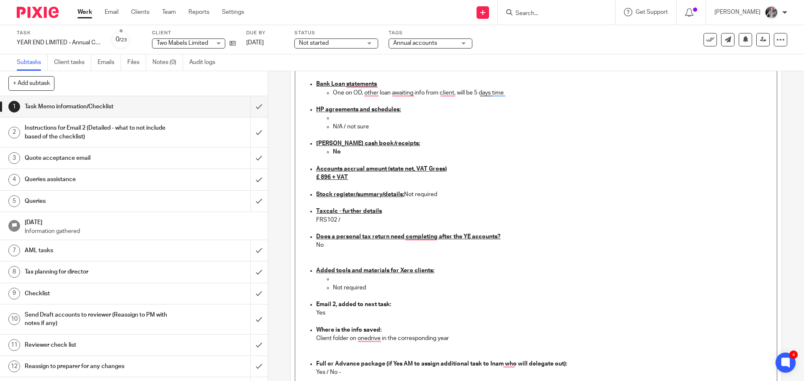
scroll to position [753, 0]
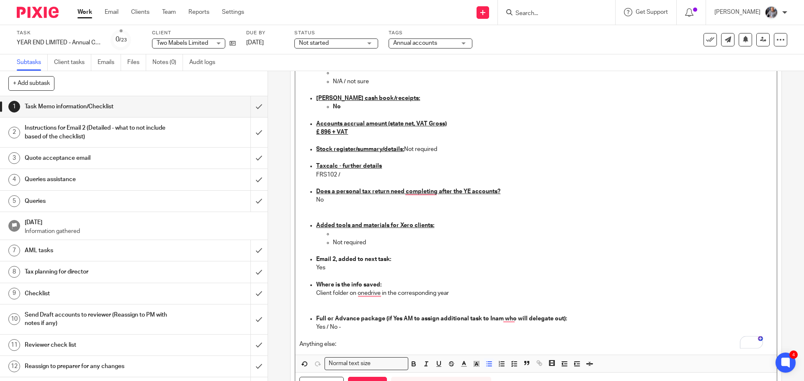
click at [326, 328] on p "Yes / No -" at bounding box center [544, 327] width 456 height 8
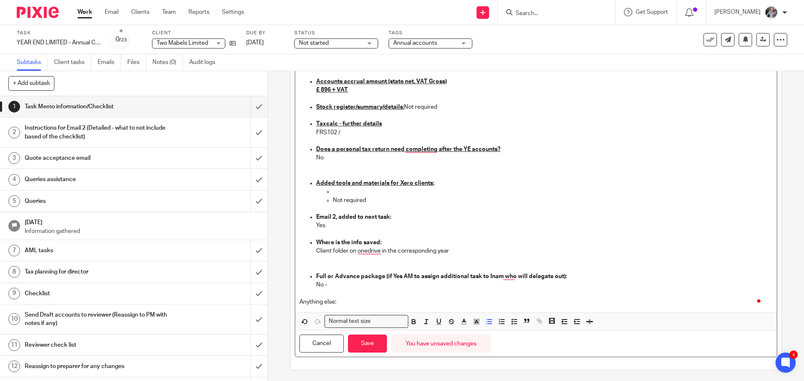
scroll to position [797, 0]
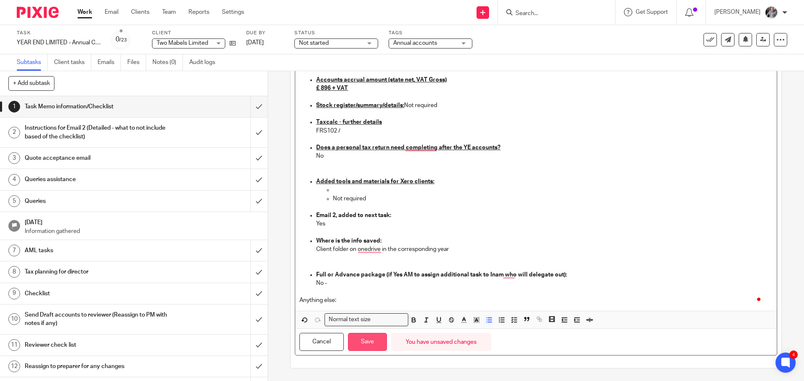
click at [361, 342] on button "Save" at bounding box center [367, 342] width 39 height 18
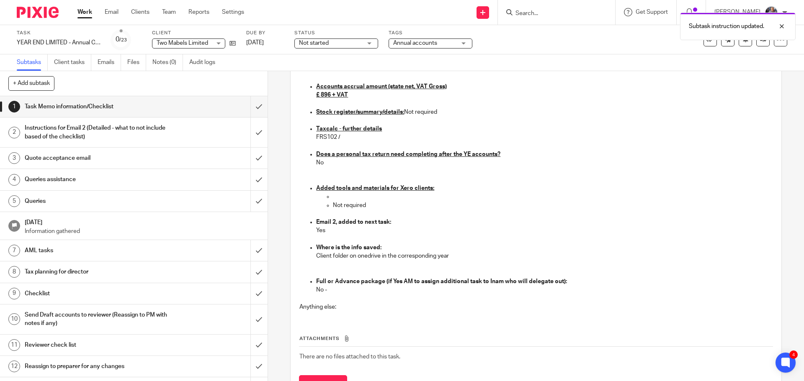
scroll to position [804, 0]
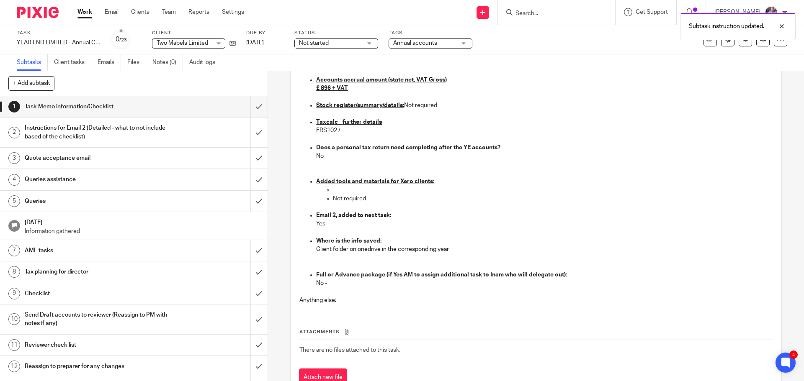
click at [110, 131] on h1 "Instructions for Email 2 (Detailed - what to not include based of the checklist)" at bounding box center [97, 132] width 145 height 21
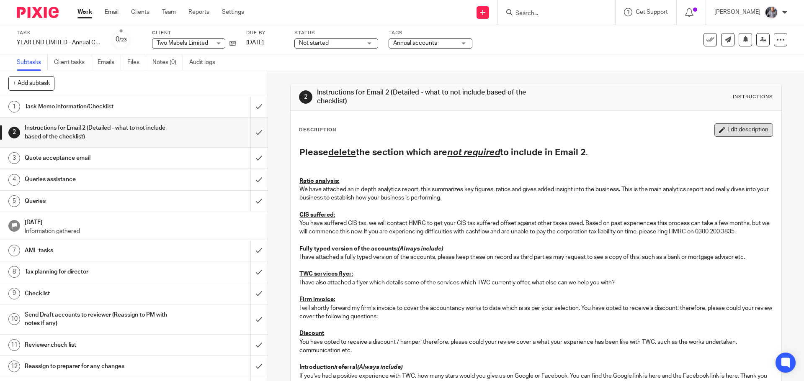
click at [733, 134] on button "Edit description" at bounding box center [743, 129] width 59 height 13
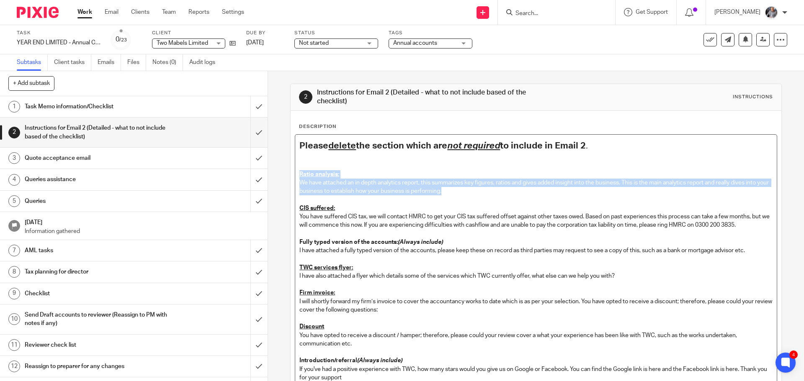
drag, startPoint x: 465, startPoint y: 194, endPoint x: 289, endPoint y: 173, distance: 177.0
click at [290, 173] on div "Description Please delete the section which are not required to include in Emai…" at bounding box center [535, 325] width 490 height 428
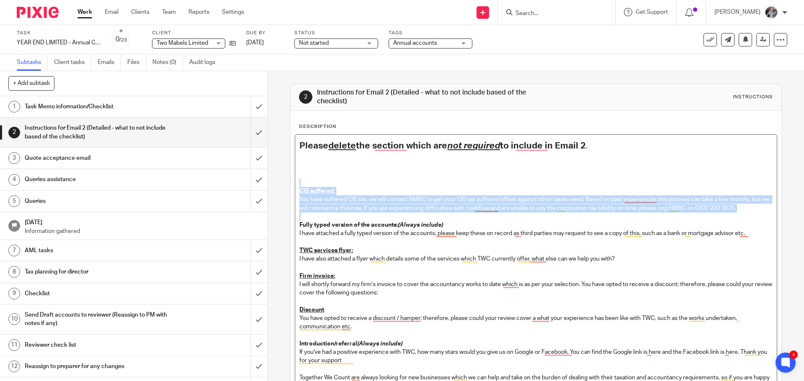
drag, startPoint x: 307, startPoint y: 218, endPoint x: 295, endPoint y: 181, distance: 38.8
click at [295, 181] on div "Please delete the section which are not required to include in Email 2 . CIS su…" at bounding box center [535, 300] width 481 height 330
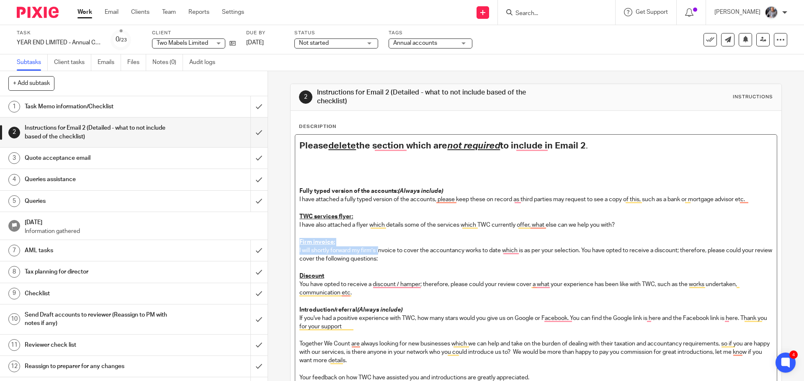
drag, startPoint x: 297, startPoint y: 239, endPoint x: 378, endPoint y: 252, distance: 82.2
click at [378, 252] on div "Please delete the section which are not required to include in Email 2 . Fully …" at bounding box center [535, 283] width 481 height 296
click at [445, 263] on p "I will shortly forward my firm’s invoice to cover the accountancy works to date…" at bounding box center [535, 255] width 473 height 17
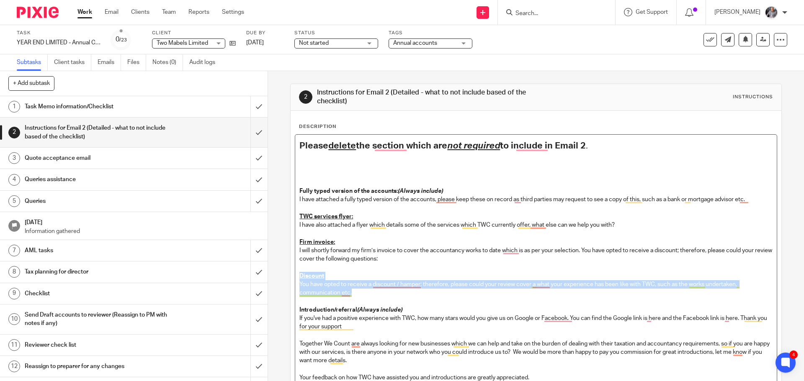
drag, startPoint x: 297, startPoint y: 272, endPoint x: 396, endPoint y: 296, distance: 101.6
click at [396, 296] on div "Please delete the section which are not required to include in Email 2 . Fully …" at bounding box center [535, 283] width 481 height 296
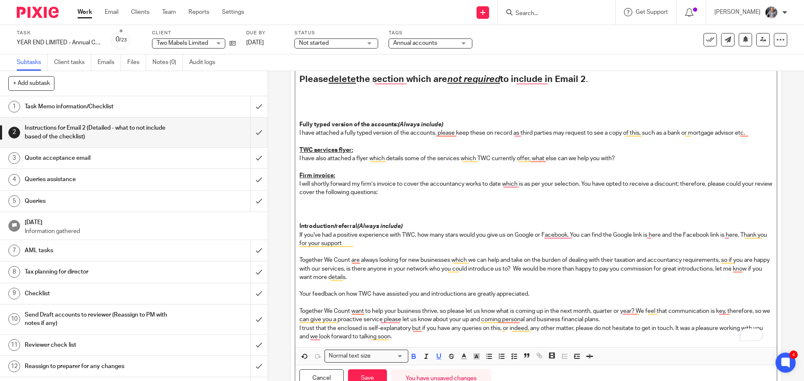
scroll to position [103, 0]
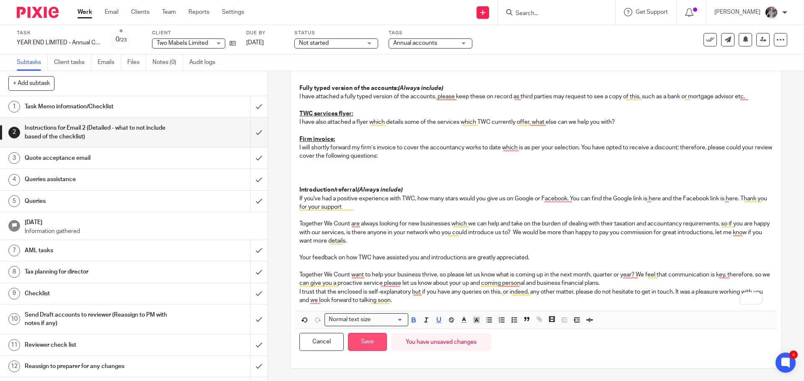
drag, startPoint x: 364, startPoint y: 345, endPoint x: 277, endPoint y: 288, distance: 104.2
click at [364, 344] on button "Save" at bounding box center [367, 342] width 39 height 18
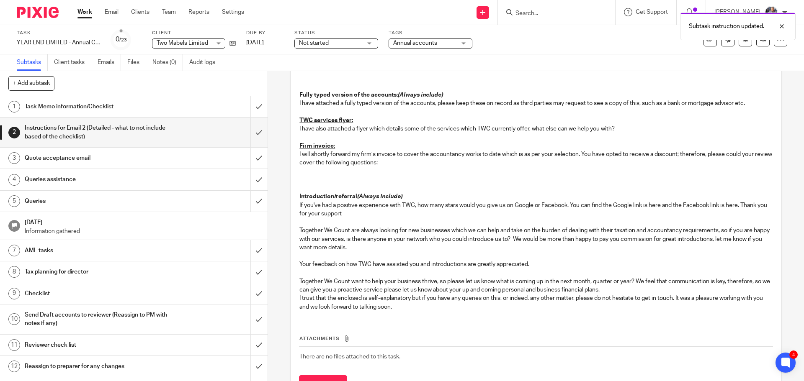
scroll to position [110, 0]
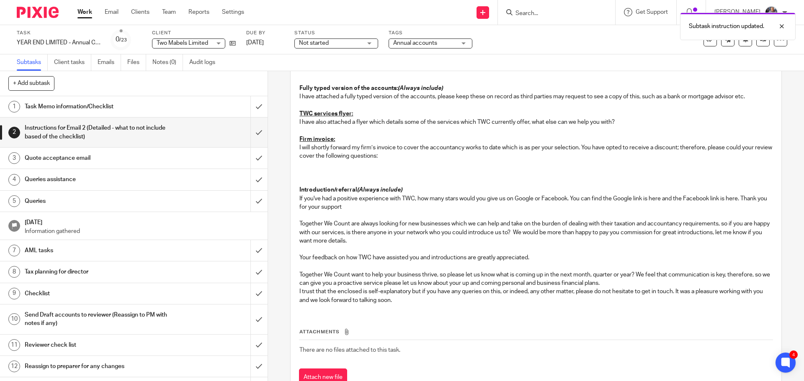
click at [67, 159] on h1 "Quote acceptance email" at bounding box center [97, 158] width 145 height 13
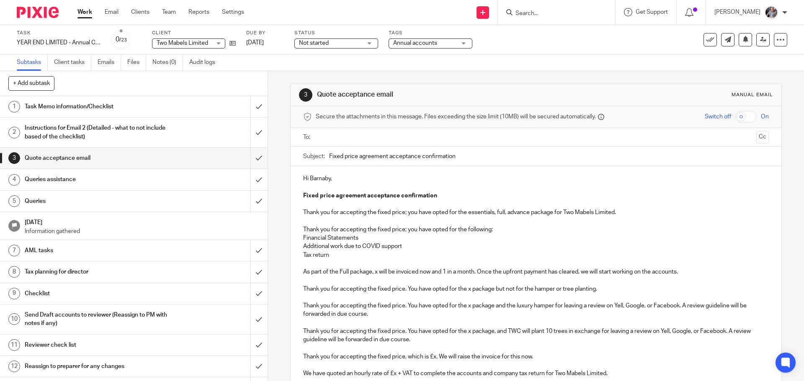
click at [354, 134] on input "text" at bounding box center [535, 138] width 434 height 10
drag, startPoint x: 497, startPoint y: 214, endPoint x: 529, endPoint y: 215, distance: 31.8
click at [529, 215] on p "Thank you for accepting the fixed price; you have opted for the essentials, ful…" at bounding box center [535, 214] width 465 height 8
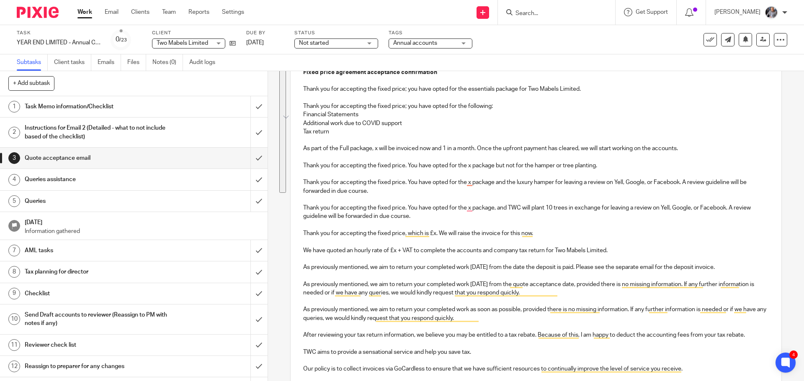
scroll to position [126, 0]
drag, startPoint x: 593, startPoint y: 216, endPoint x: 733, endPoint y: 272, distance: 150.9
click at [733, 272] on div "Hi [PERSON_NAME], Fixed price agreement acceptance confirmation Thank you for a…" at bounding box center [535, 261] width 490 height 439
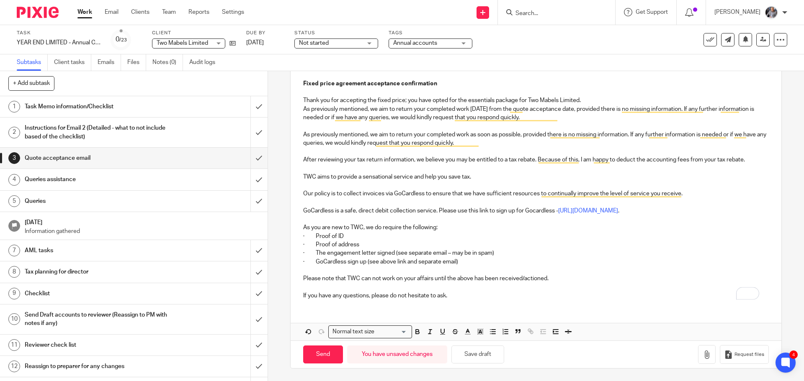
scroll to position [72, 0]
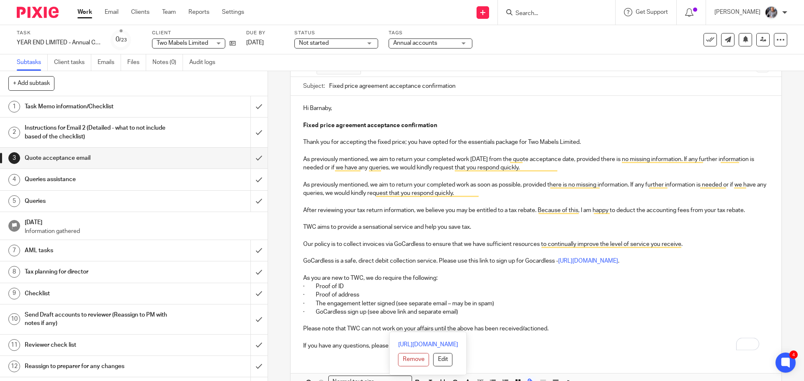
drag, startPoint x: 575, startPoint y: 173, endPoint x: 598, endPoint y: 326, distance: 155.2
click at [598, 326] on div "Hi Barnaby, Fixed price agreement acceptance confirmation Thank you for accepti…" at bounding box center [535, 226] width 490 height 261
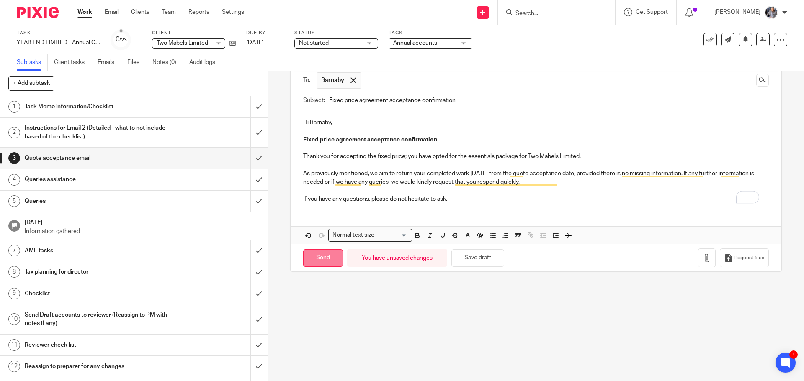
click at [316, 252] on input "Send" at bounding box center [323, 258] width 40 height 18
type input "Sent"
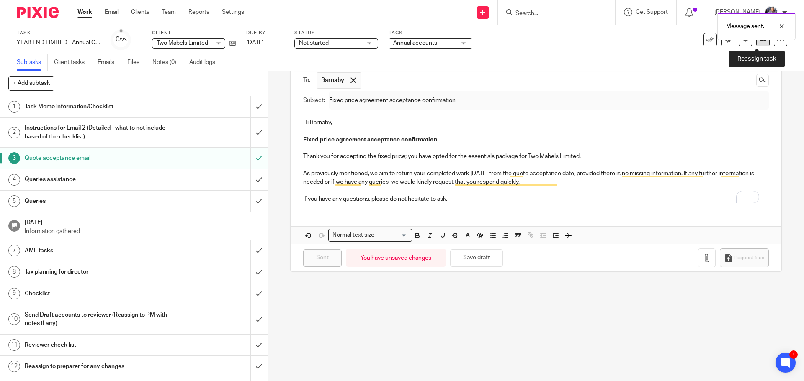
click at [756, 44] on link at bounding box center [762, 39] width 13 height 13
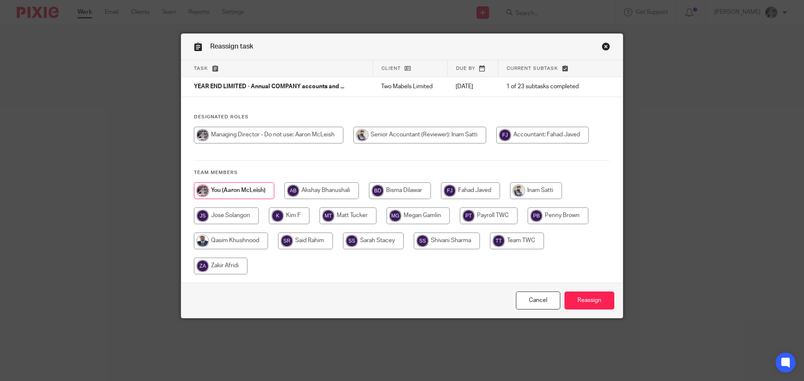
click at [546, 190] on input "radio" at bounding box center [536, 190] width 52 height 17
radio input "true"
click at [582, 297] on input "Reassign" at bounding box center [589, 301] width 50 height 18
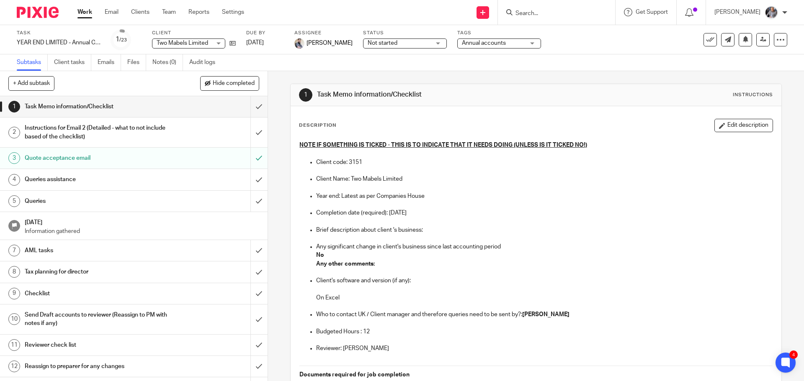
click at [123, 114] on link "1 Task Memo information/Checklist" at bounding box center [125, 106] width 250 height 21
click at [729, 126] on button "Edit description" at bounding box center [743, 125] width 59 height 13
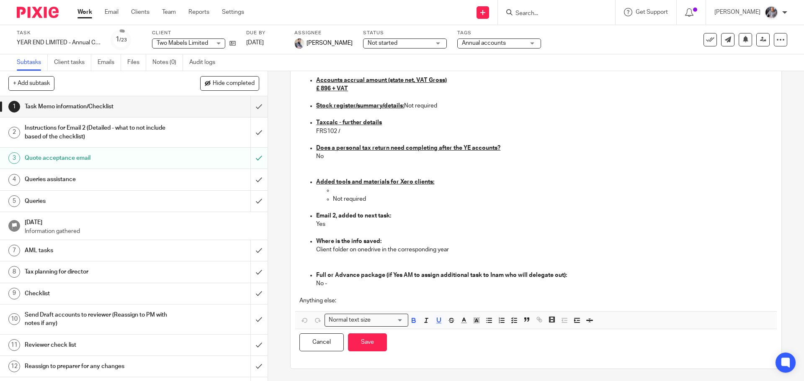
scroll to position [797, 0]
click at [345, 301] on p "Anything else:" at bounding box center [535, 300] width 473 height 8
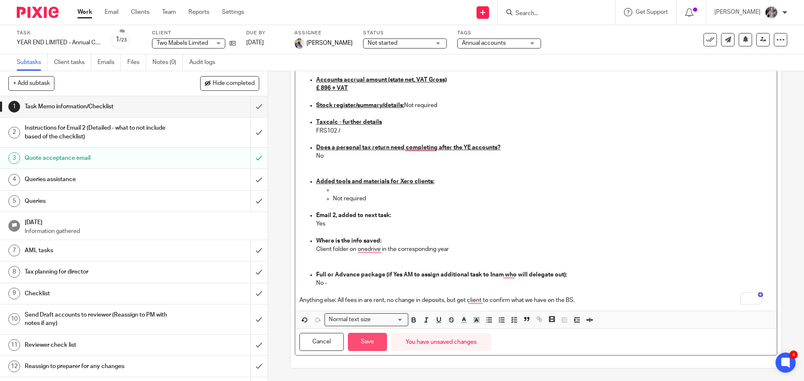
click at [367, 336] on button "Save" at bounding box center [367, 342] width 39 height 18
